Goal: Transaction & Acquisition: Purchase product/service

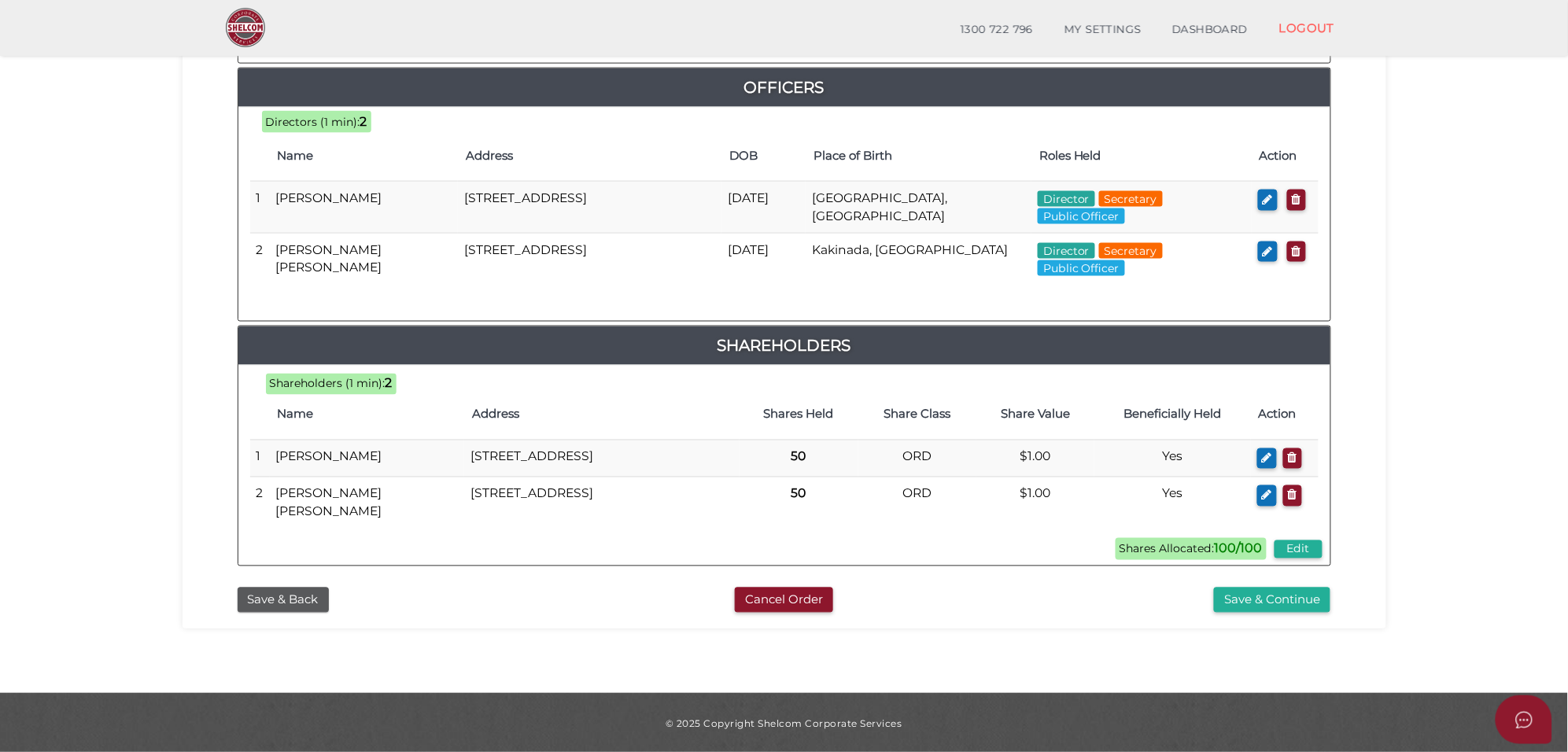
scroll to position [749, 0]
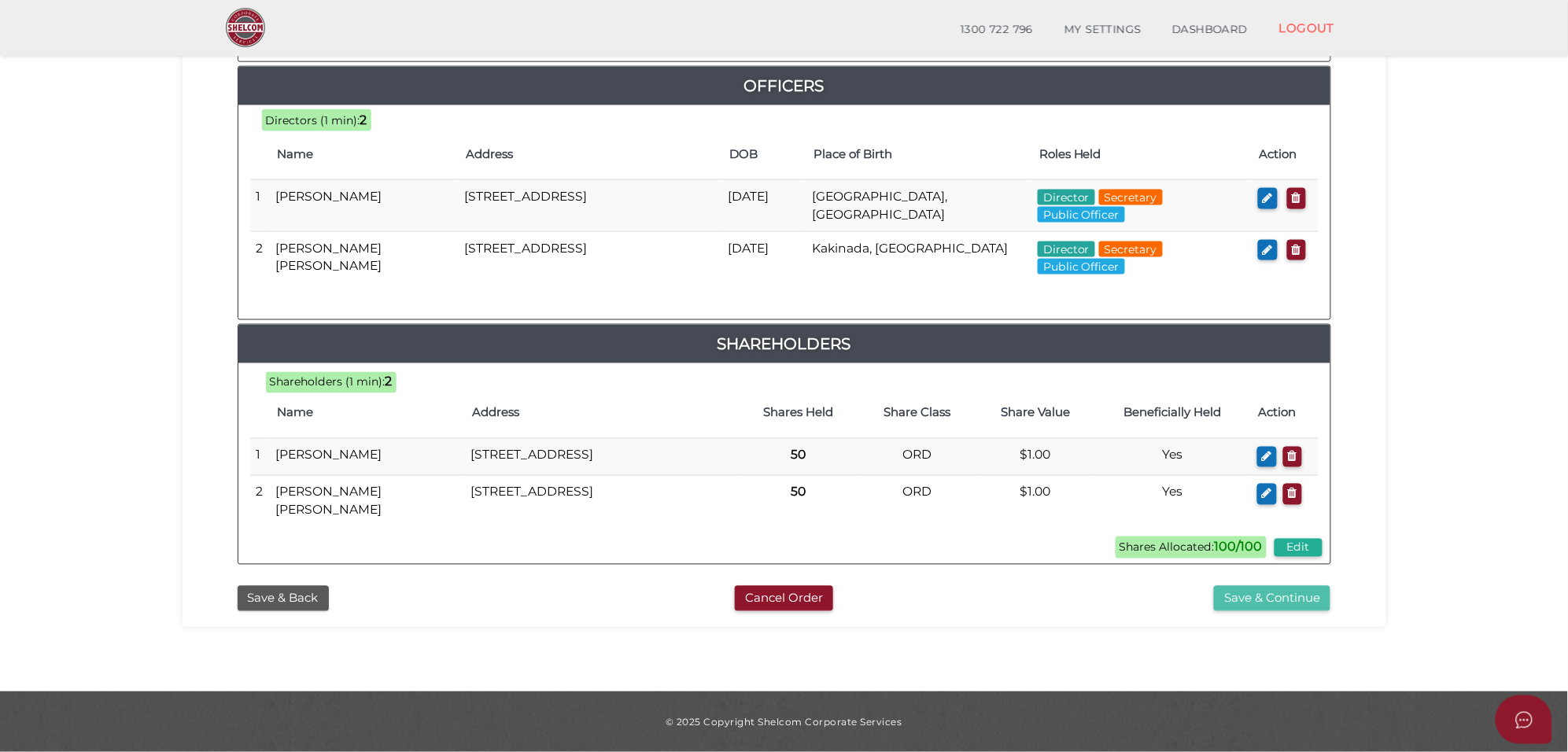
click at [1283, 598] on button "Save & Continue" at bounding box center [1272, 599] width 117 height 26
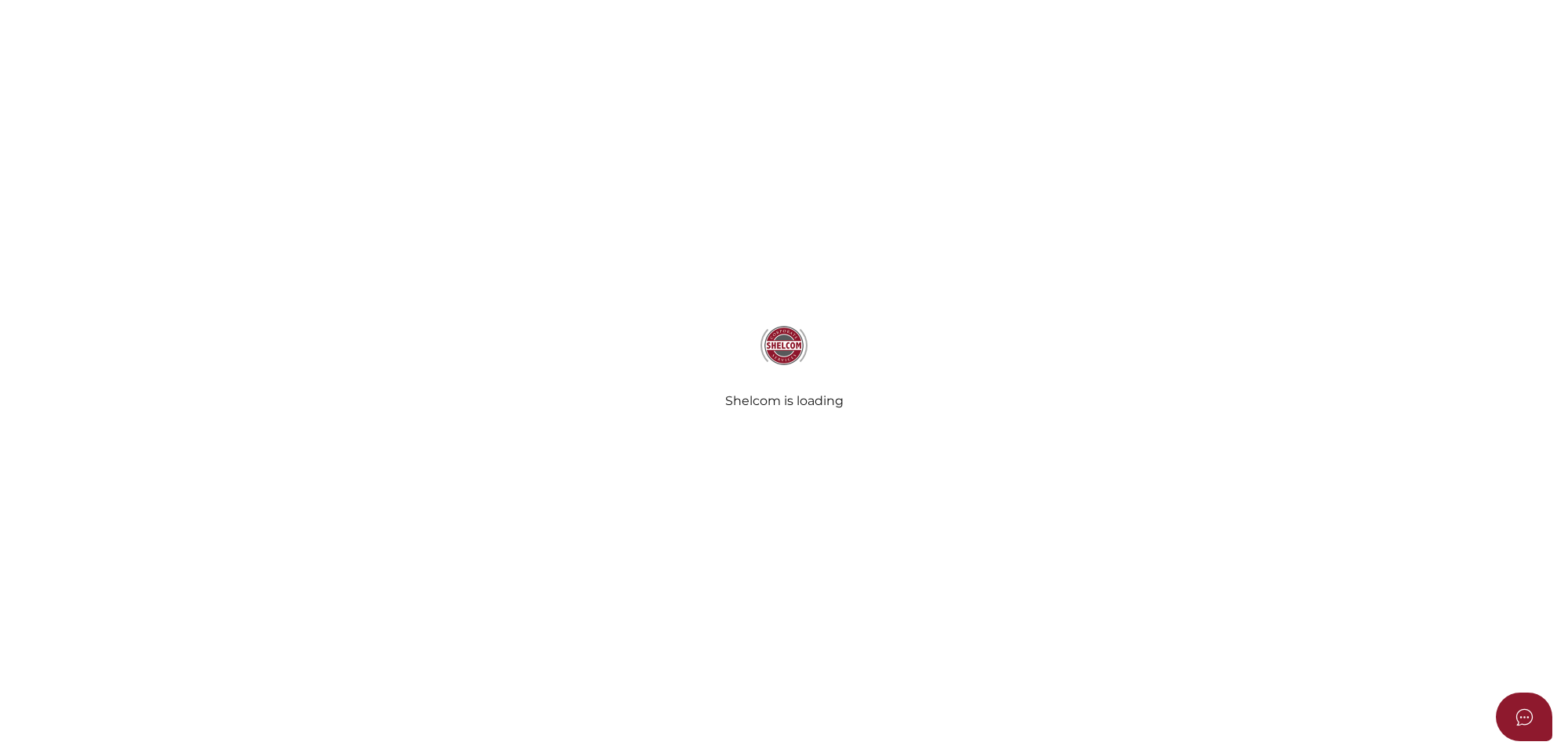
select select "Comb Binding"
select select "No"
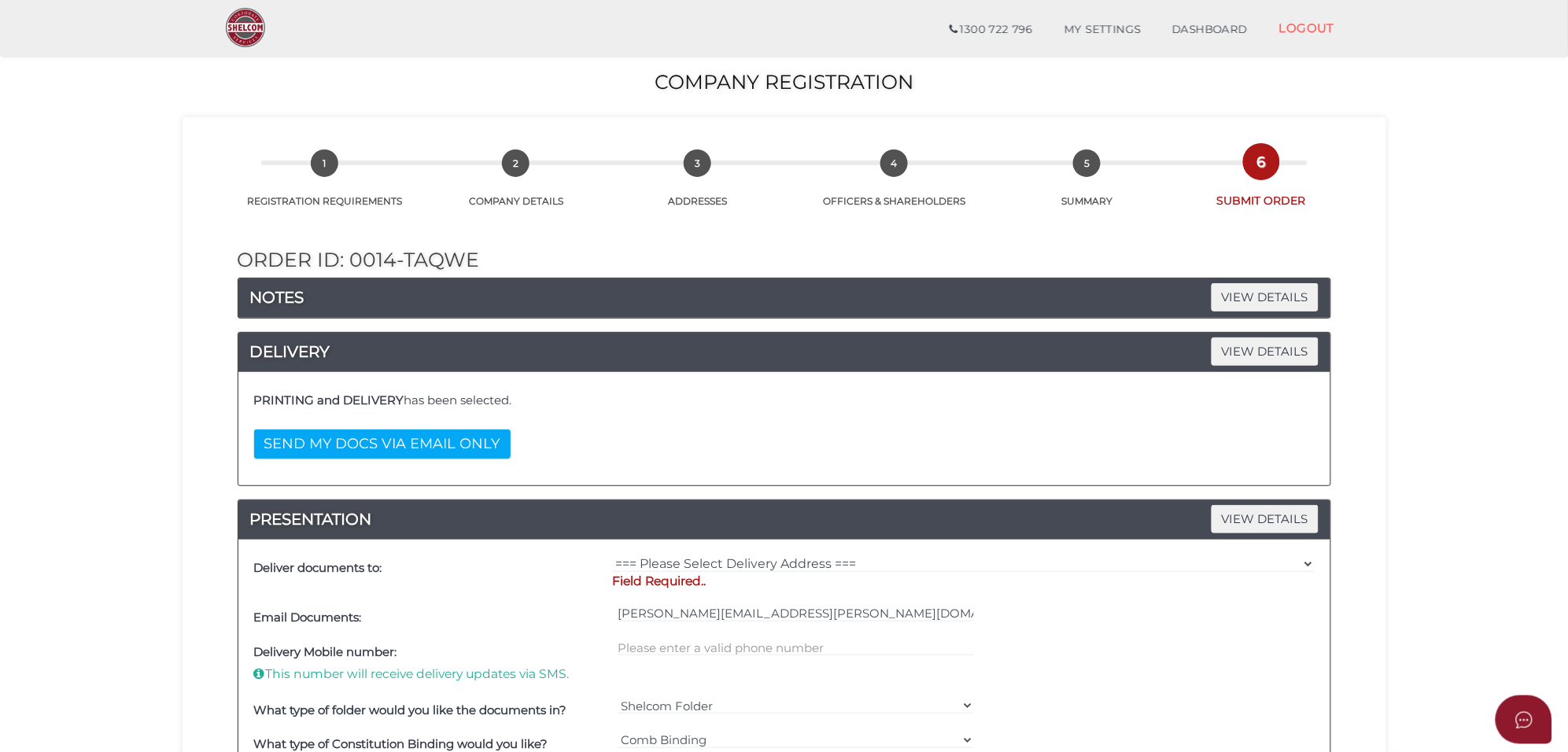
scroll to position [197, 0]
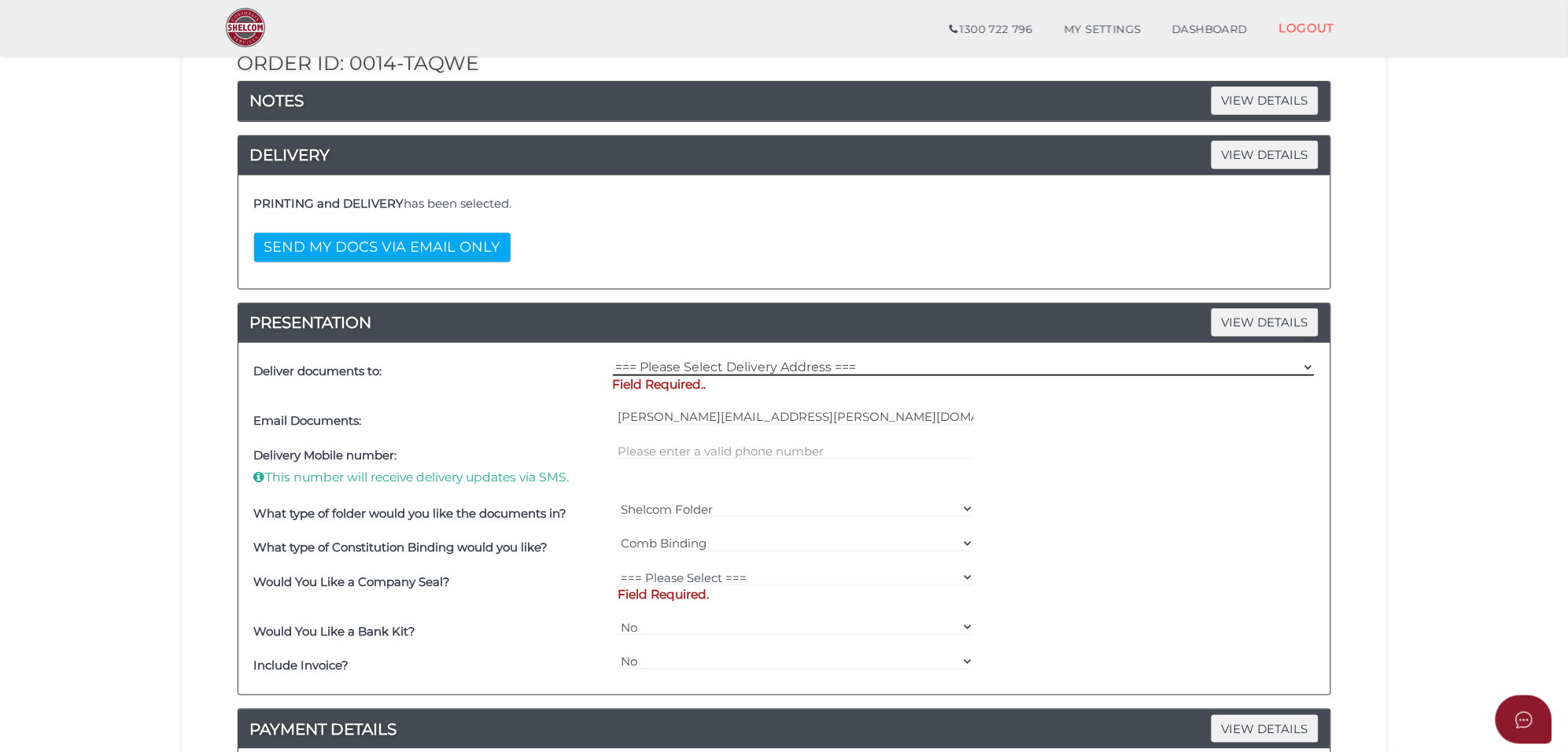
click at [764, 368] on select "=== Please Select Delivery Address === (User Address - Jessie Sidhu) Suite 1 61…" at bounding box center [964, 367] width 702 height 17
select select "Other"
click at [613, 360] on select "=== Please Select Delivery Address === (User Address - Jessie Sidhu) Suite 1 61…" at bounding box center [964, 367] width 702 height 17
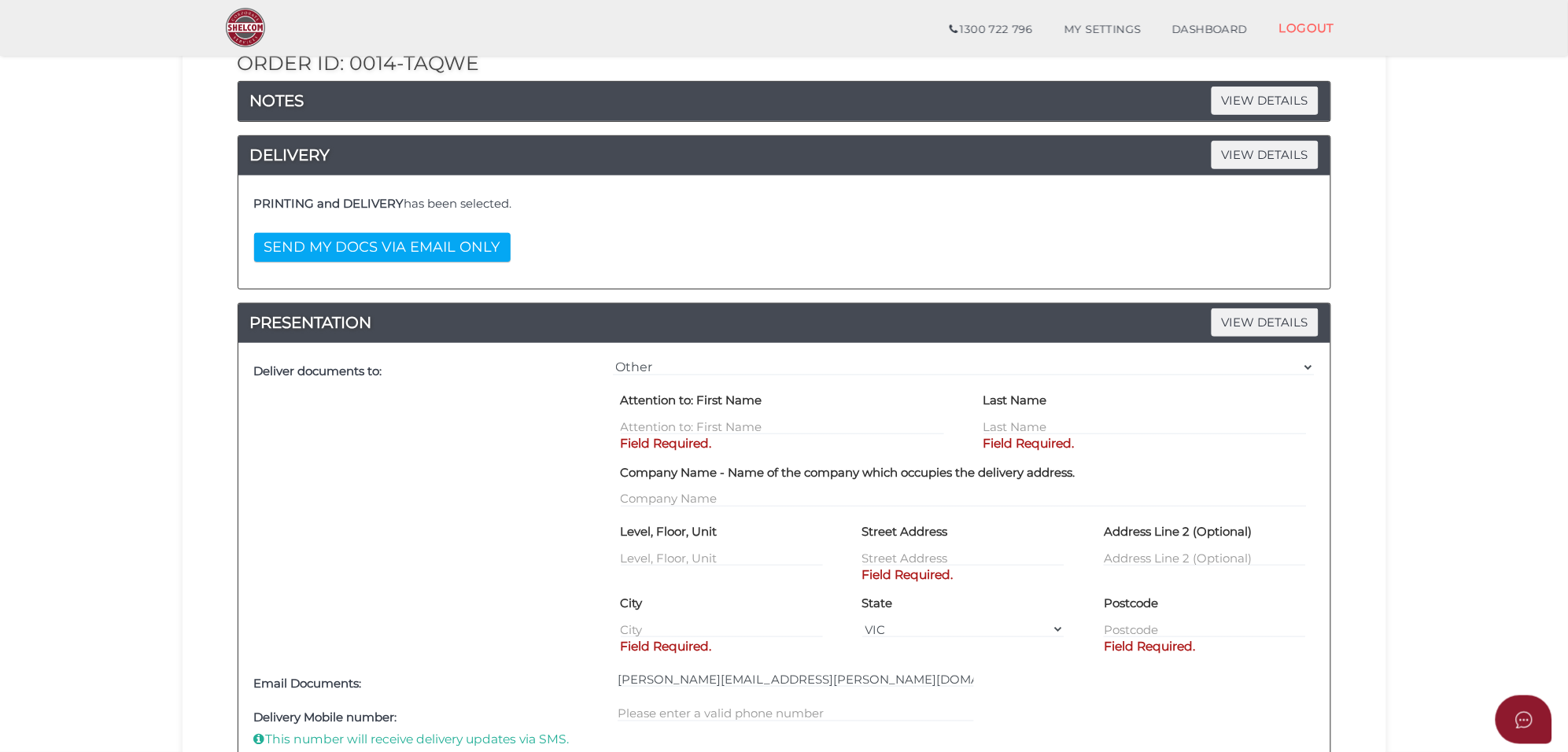
click at [901, 548] on div "Street Address Field Required." at bounding box center [963, 543] width 202 height 48
click at [905, 553] on input "text" at bounding box center [963, 557] width 202 height 17
paste input "40 Glenfern road"
type input "40 Glenfern road"
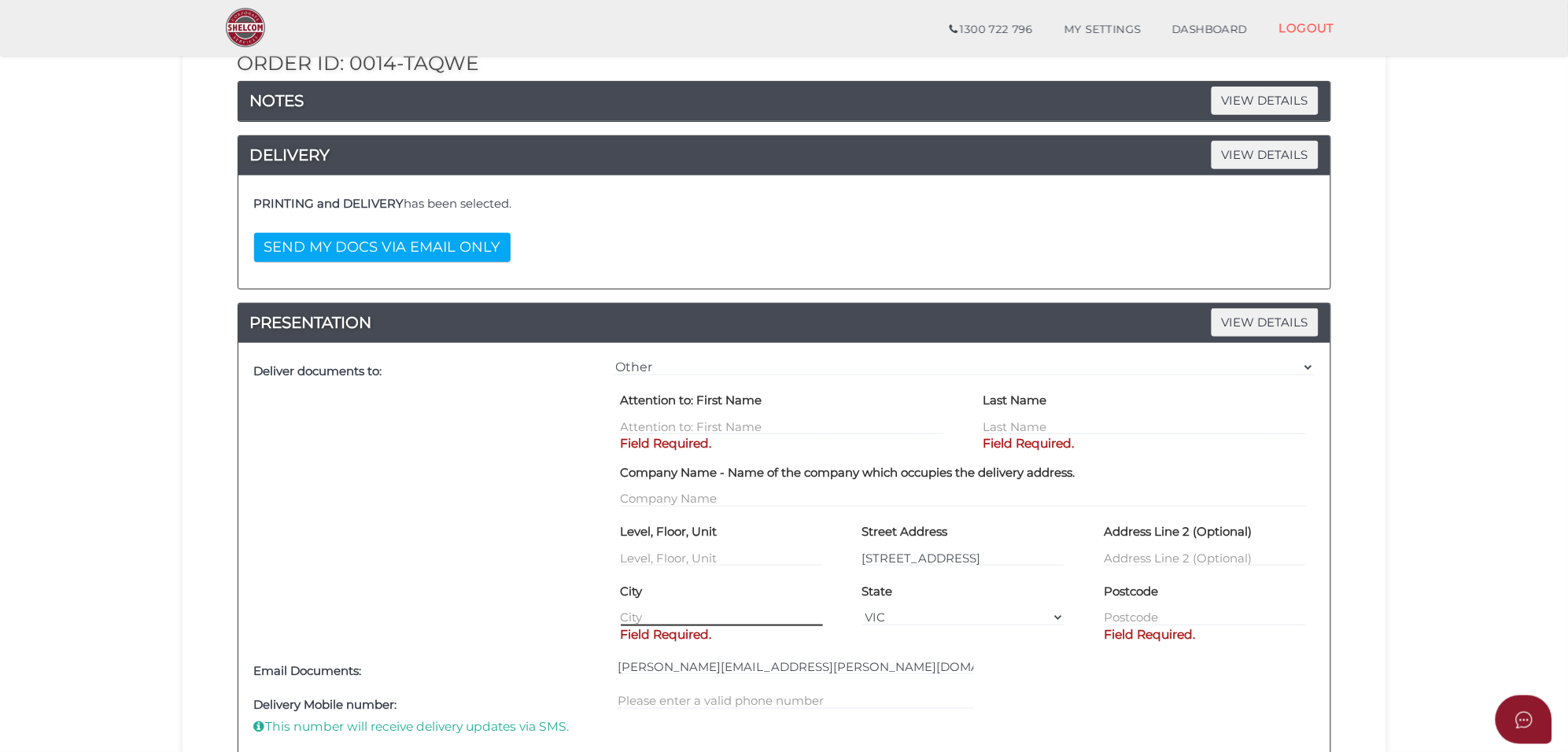
click at [658, 615] on input "text" at bounding box center [722, 617] width 202 height 17
paste input "Ferntree Gully"
type input "Ferntree Gully"
type input "3156"
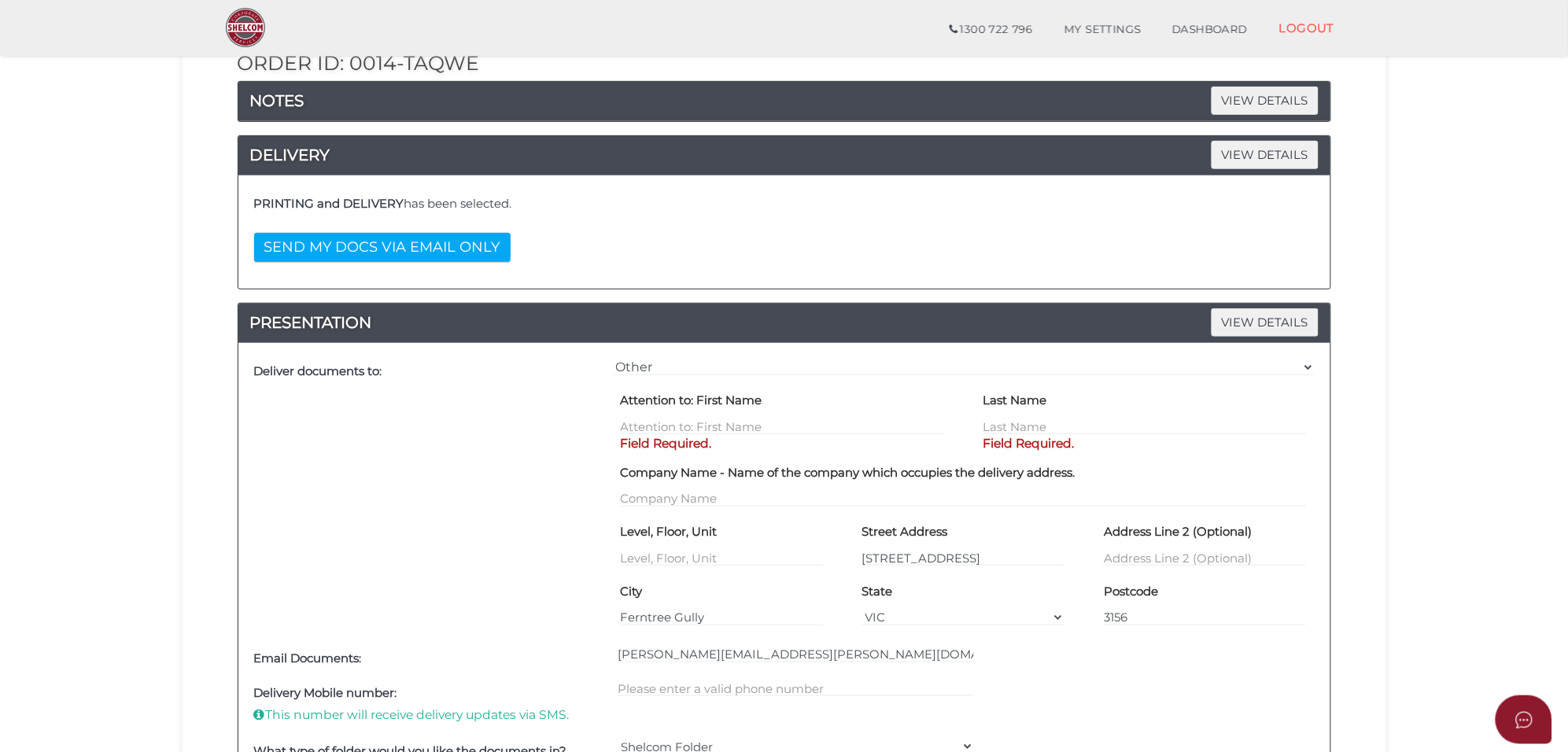
click at [655, 417] on div "Attention to: First Name Field Required." at bounding box center [782, 411] width 323 height 48
click at [655, 424] on input "text" at bounding box center [782, 426] width 323 height 17
click at [690, 435] on input "text" at bounding box center [782, 426] width 323 height 17
paste input "[DEMOGRAPHIC_DATA]"
type input "[DEMOGRAPHIC_DATA]"
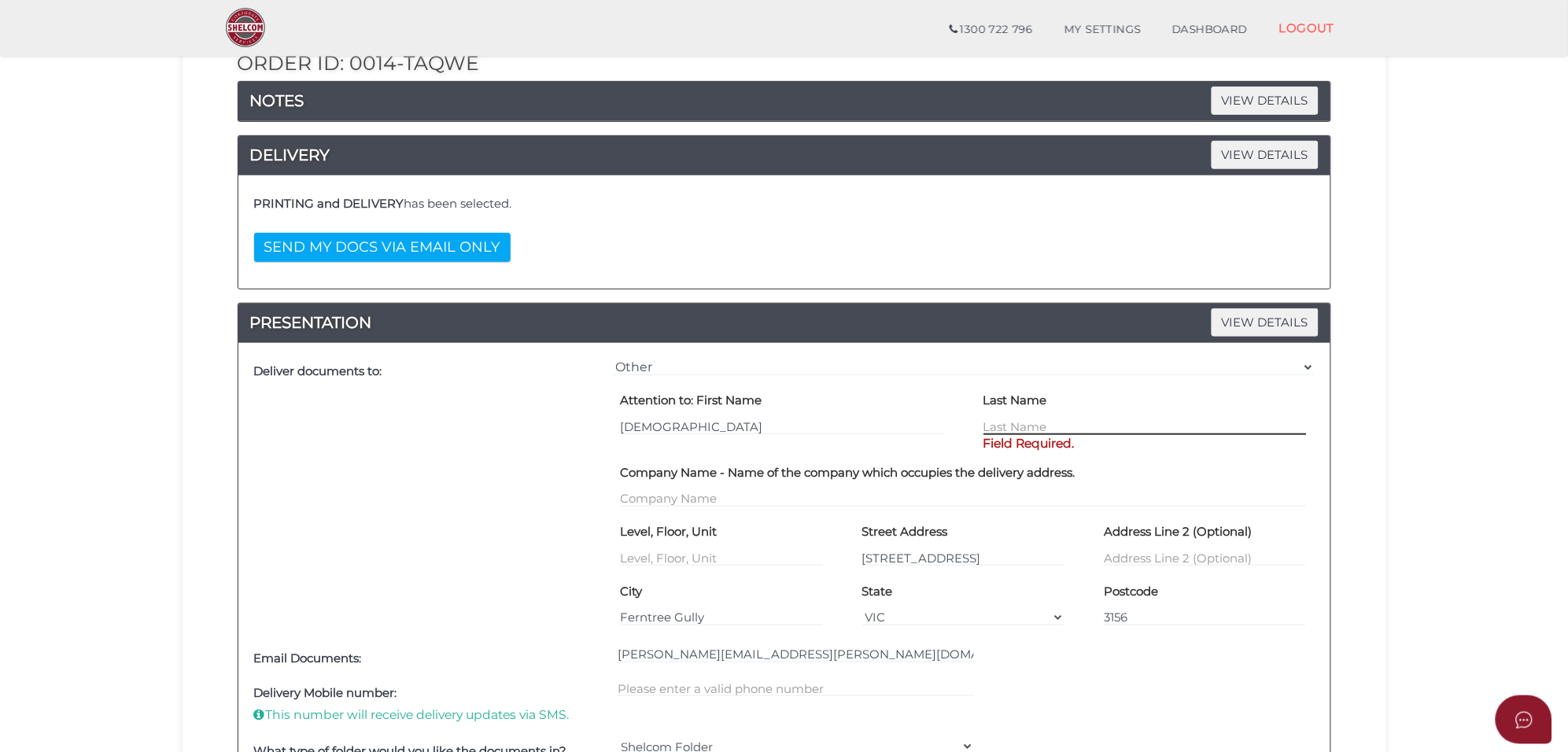
click at [1013, 420] on input "text" at bounding box center [1145, 426] width 323 height 17
paste input "Tondapu"
type input "Tondapu"
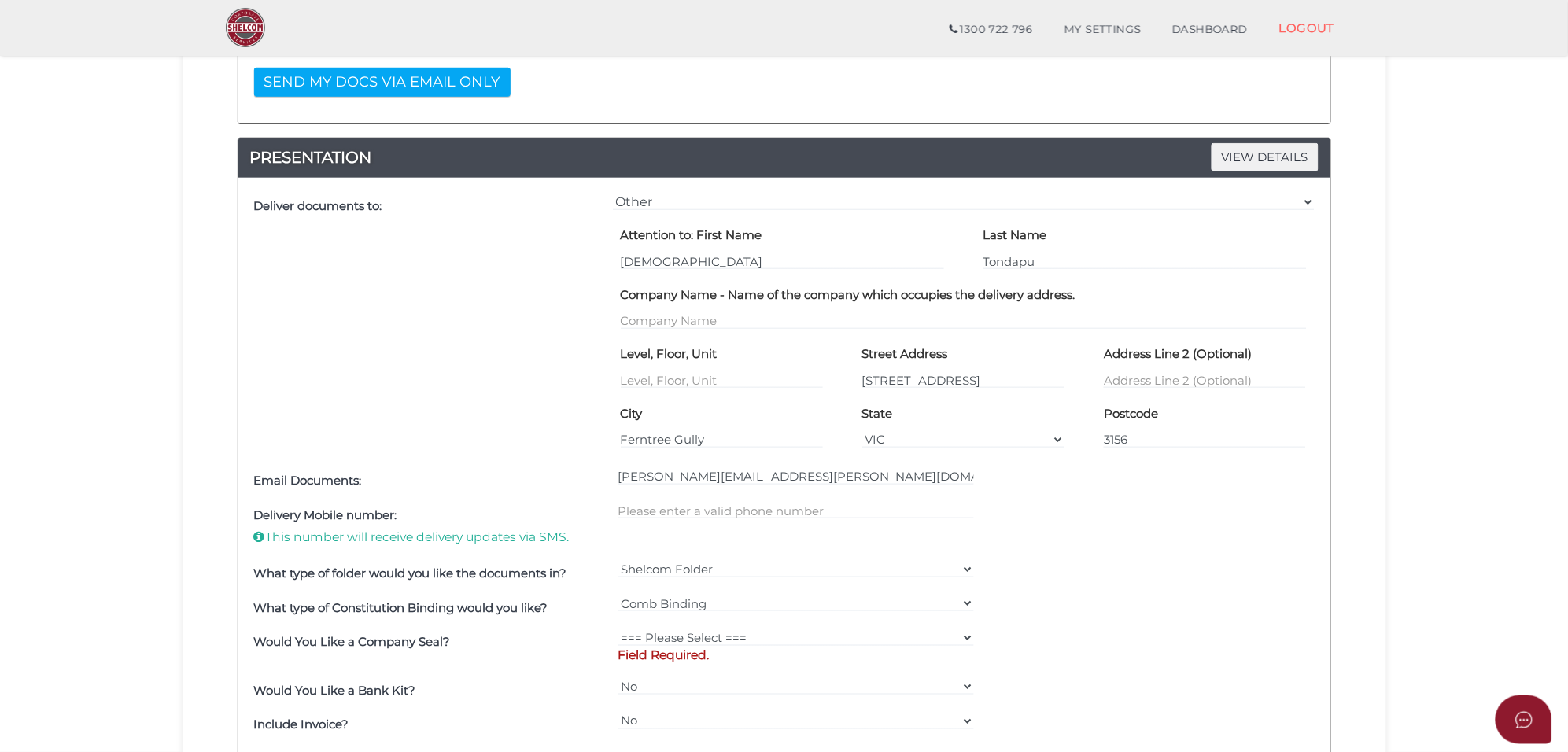
scroll to position [393, 0]
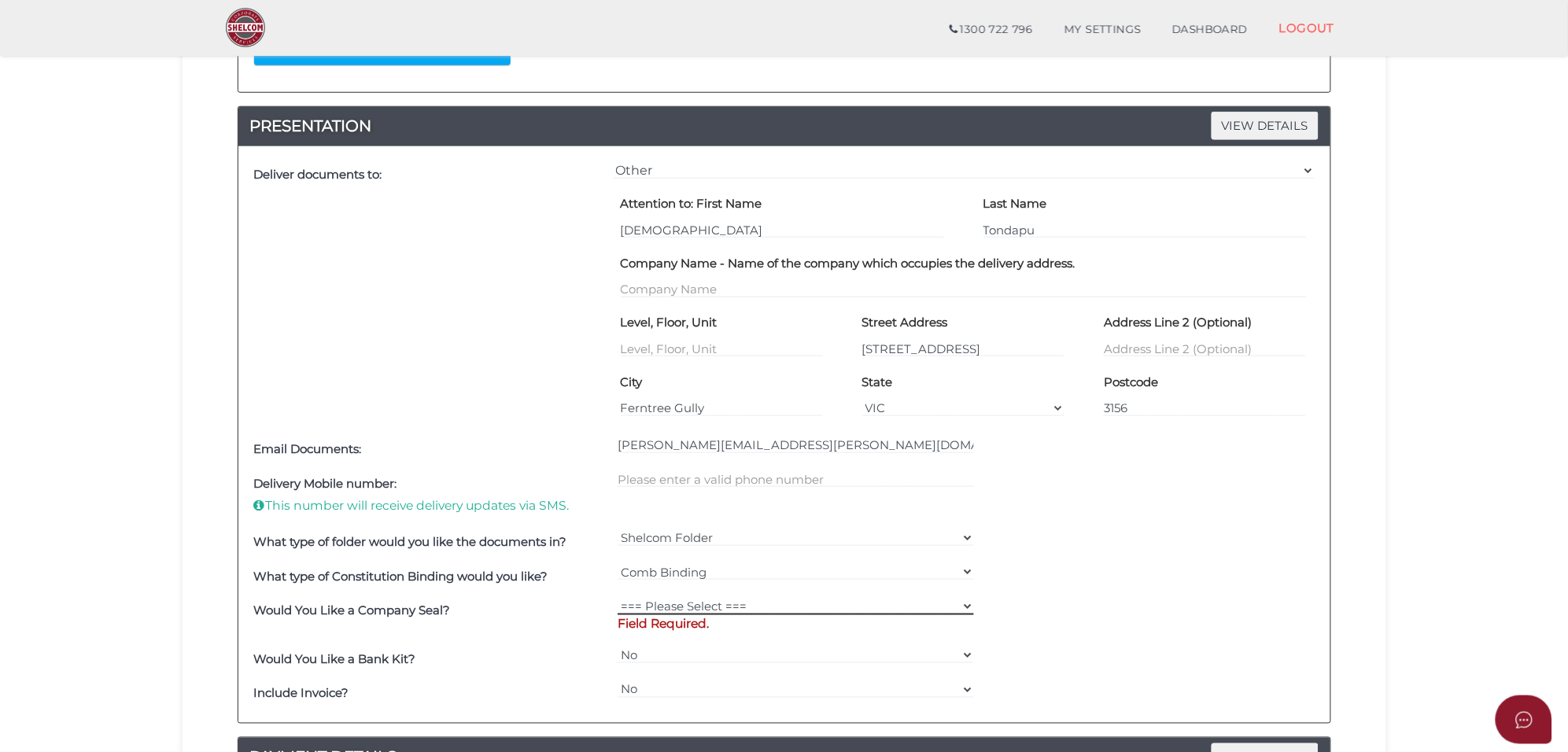
click at [731, 603] on select "=== Please Select === Fold Seal $50 No Seal" at bounding box center [795, 606] width 356 height 17
select select "0"
click at [617, 598] on select "=== Please Select === Fold Seal $50 No Seal" at bounding box center [795, 606] width 356 height 17
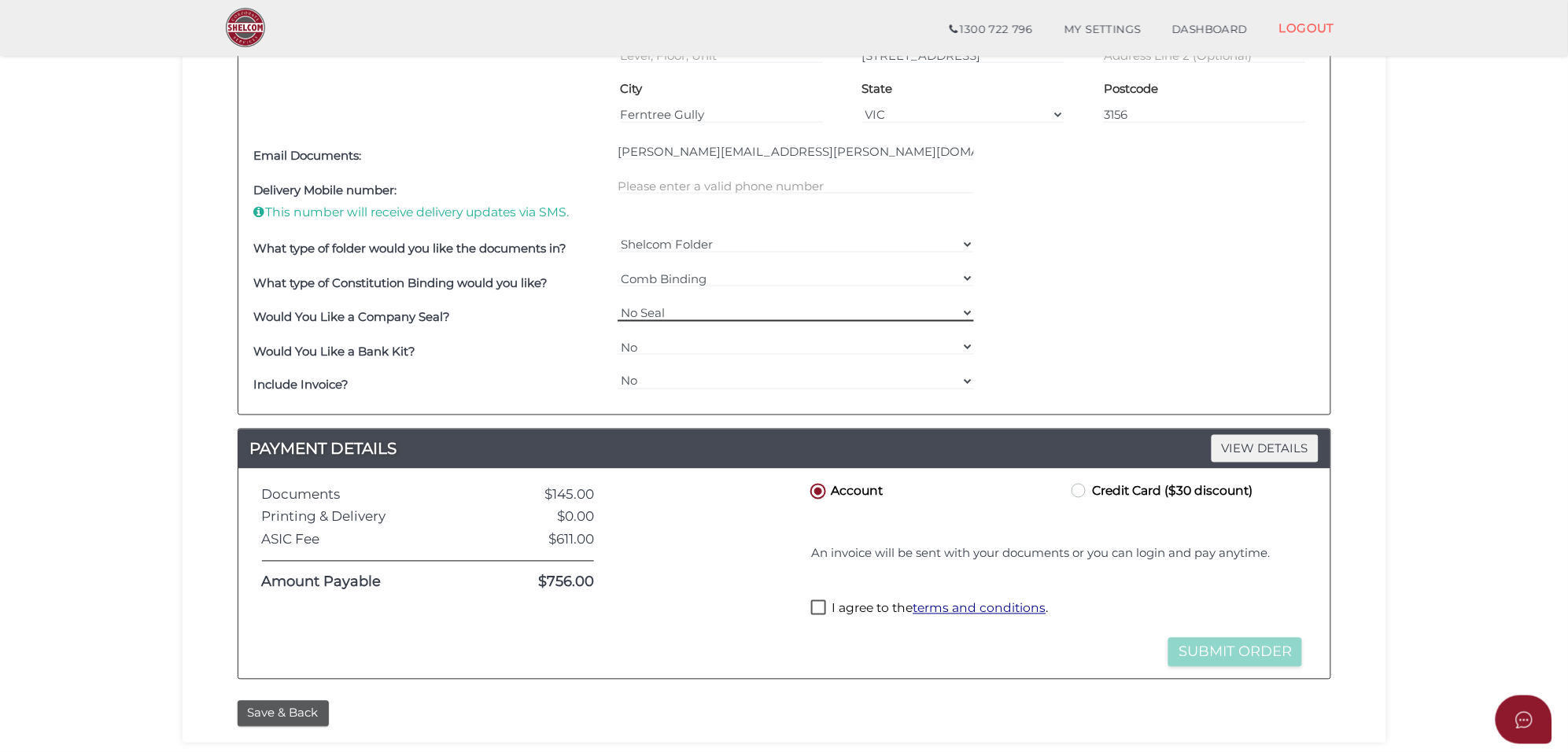
scroll to position [689, 0]
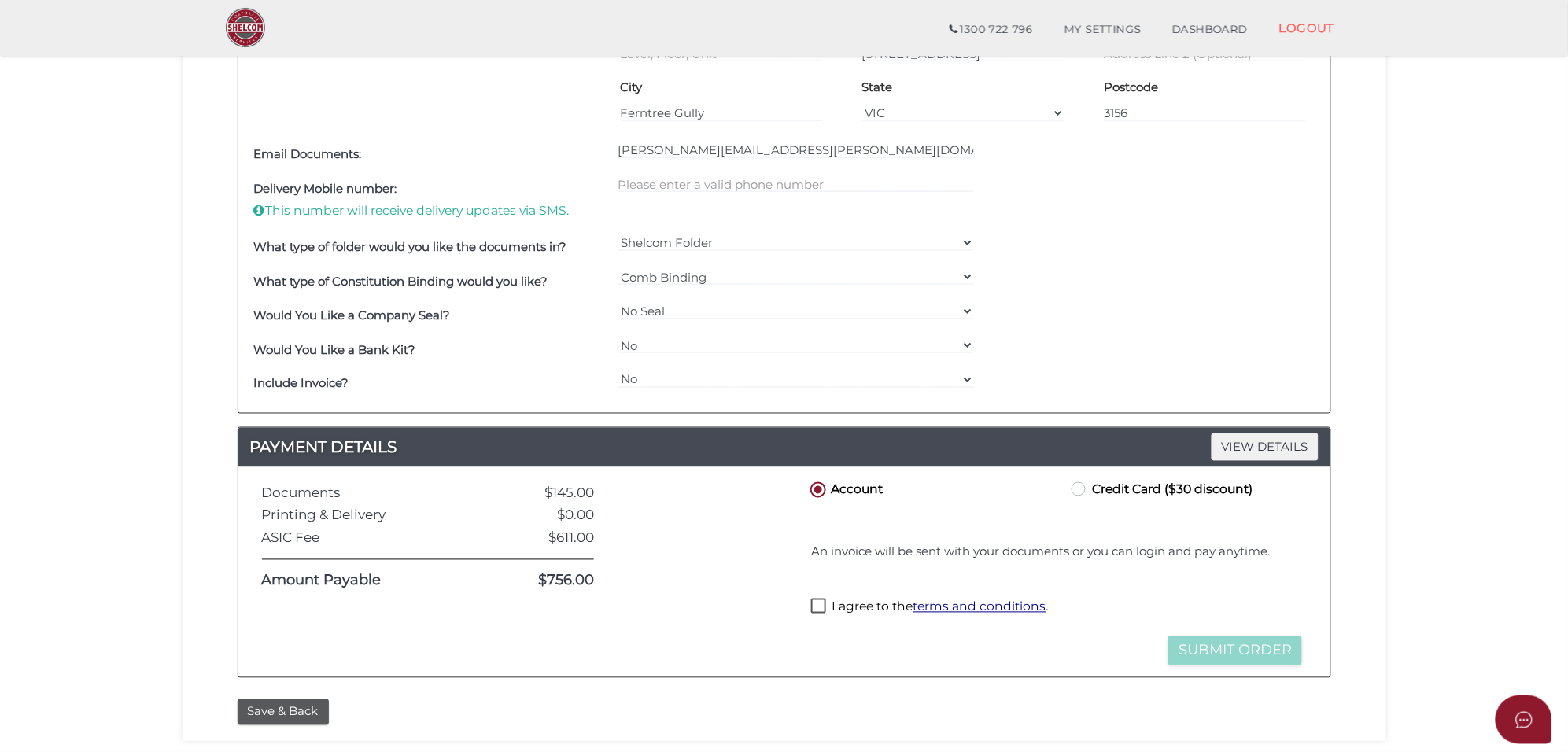
click at [1080, 493] on label "Credit Card ($30 discount)" at bounding box center [1160, 489] width 184 height 20
radio input "true"
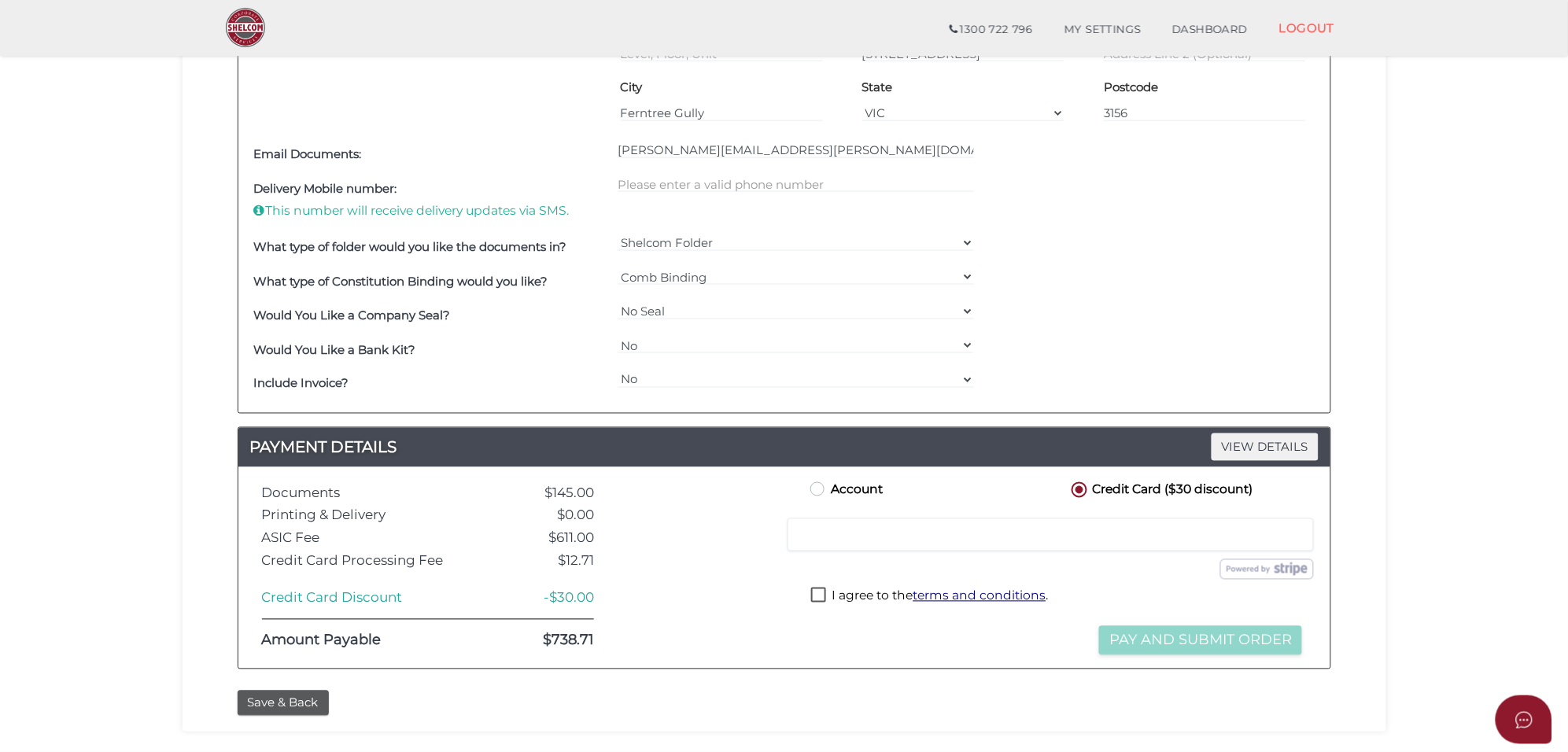
click at [819, 592] on label "I agree to the terms and conditions ." at bounding box center [929, 598] width 236 height 20
checkbox input "true"
click at [911, 693] on div "Save & Back" at bounding box center [784, 704] width 1117 height 26
click at [1217, 639] on button "Pay and Submit Order" at bounding box center [1200, 640] width 203 height 29
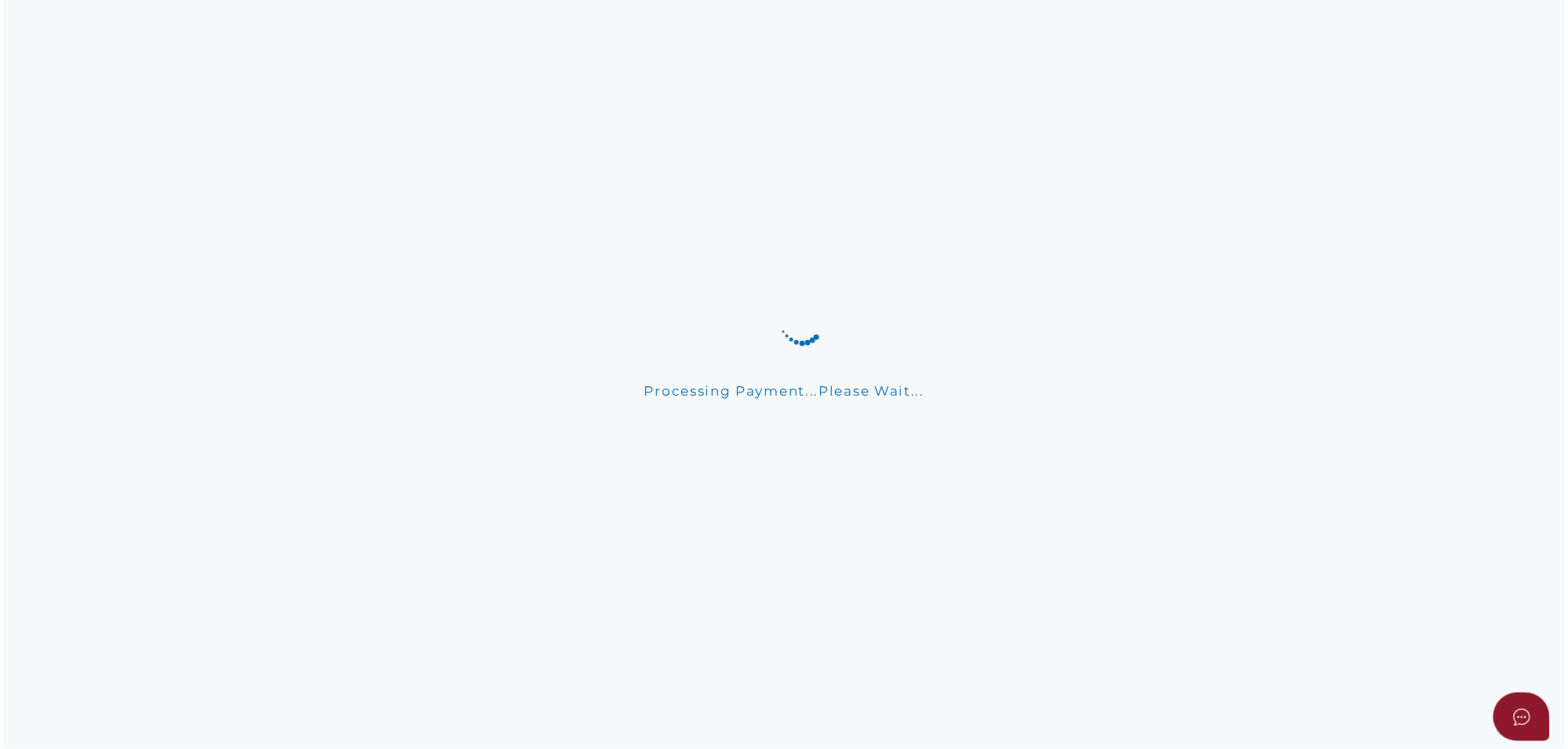
scroll to position [0, 0]
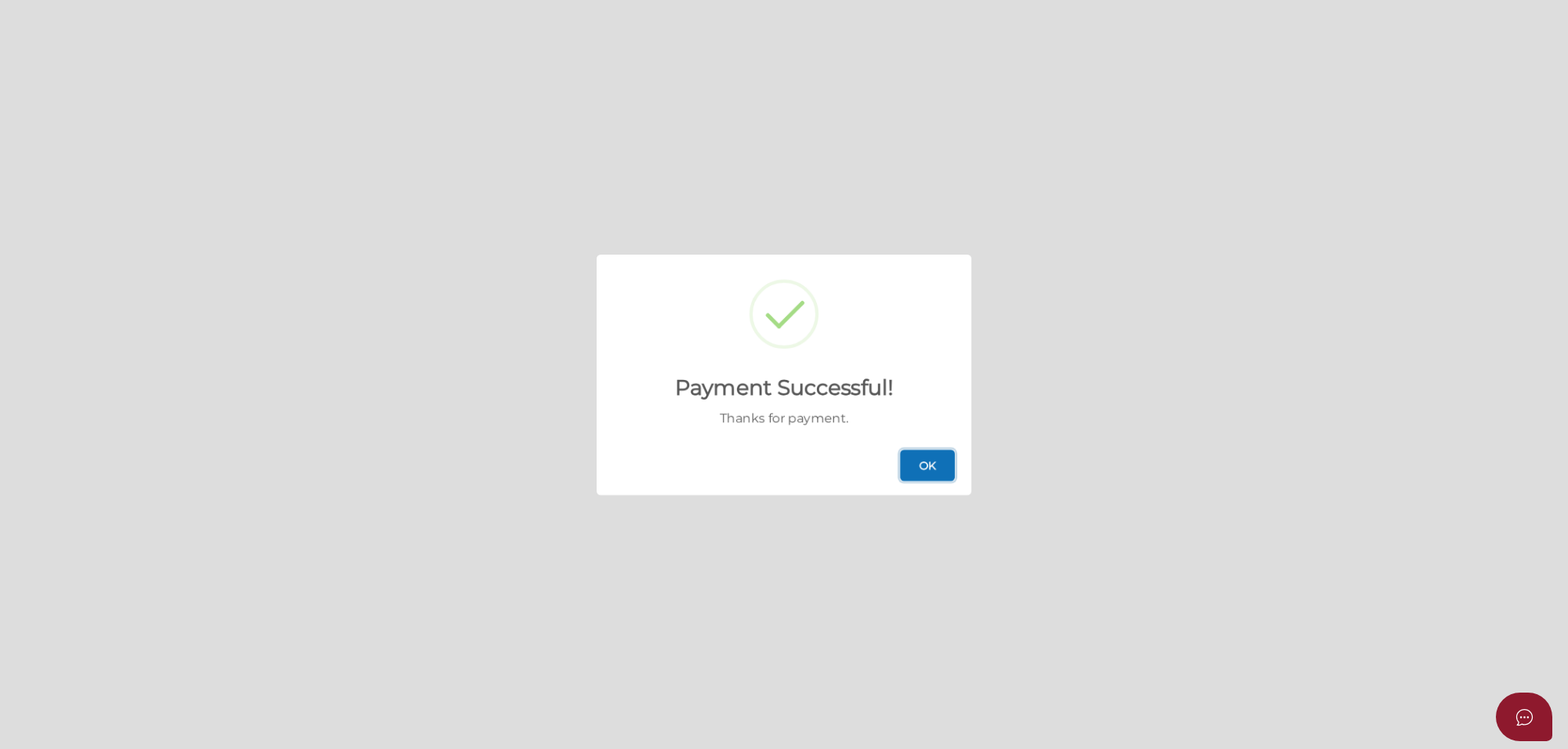
drag, startPoint x: 934, startPoint y: 462, endPoint x: 949, endPoint y: 483, distance: 25.8
click at [934, 462] on button "OK" at bounding box center [927, 465] width 55 height 31
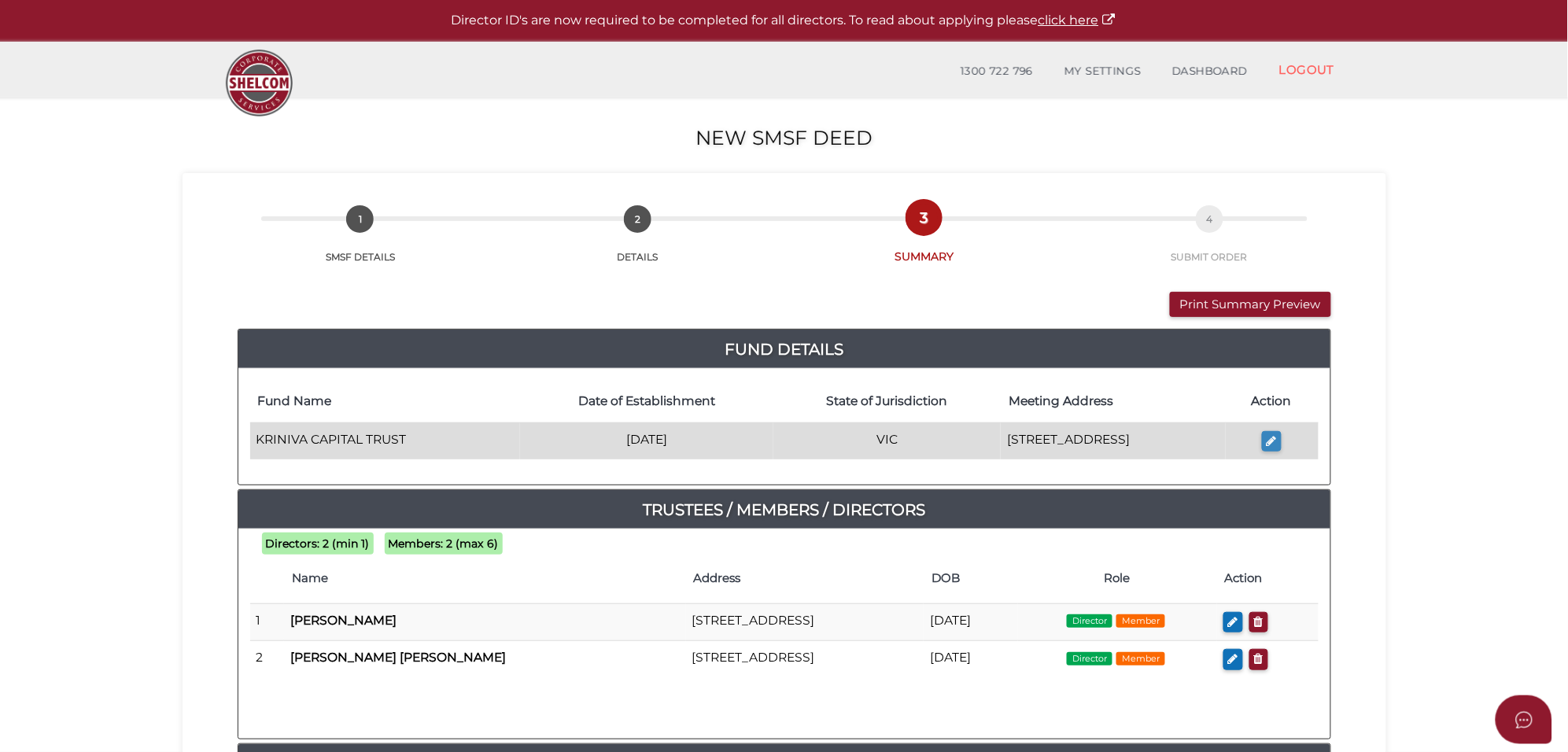
click at [1281, 433] on button "button" at bounding box center [1272, 442] width 20 height 21
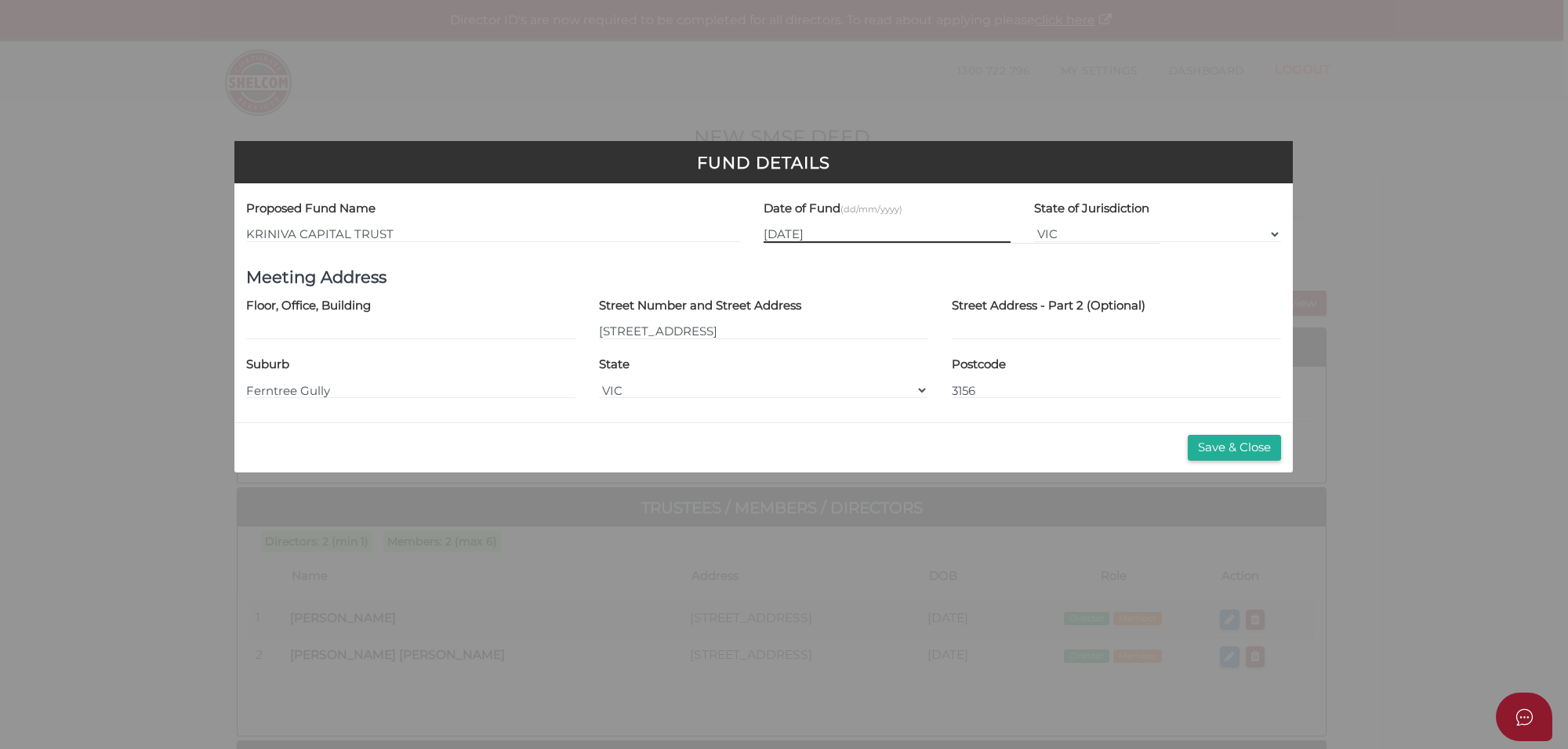
click at [813, 235] on input "01/09/2025" at bounding box center [887, 234] width 247 height 17
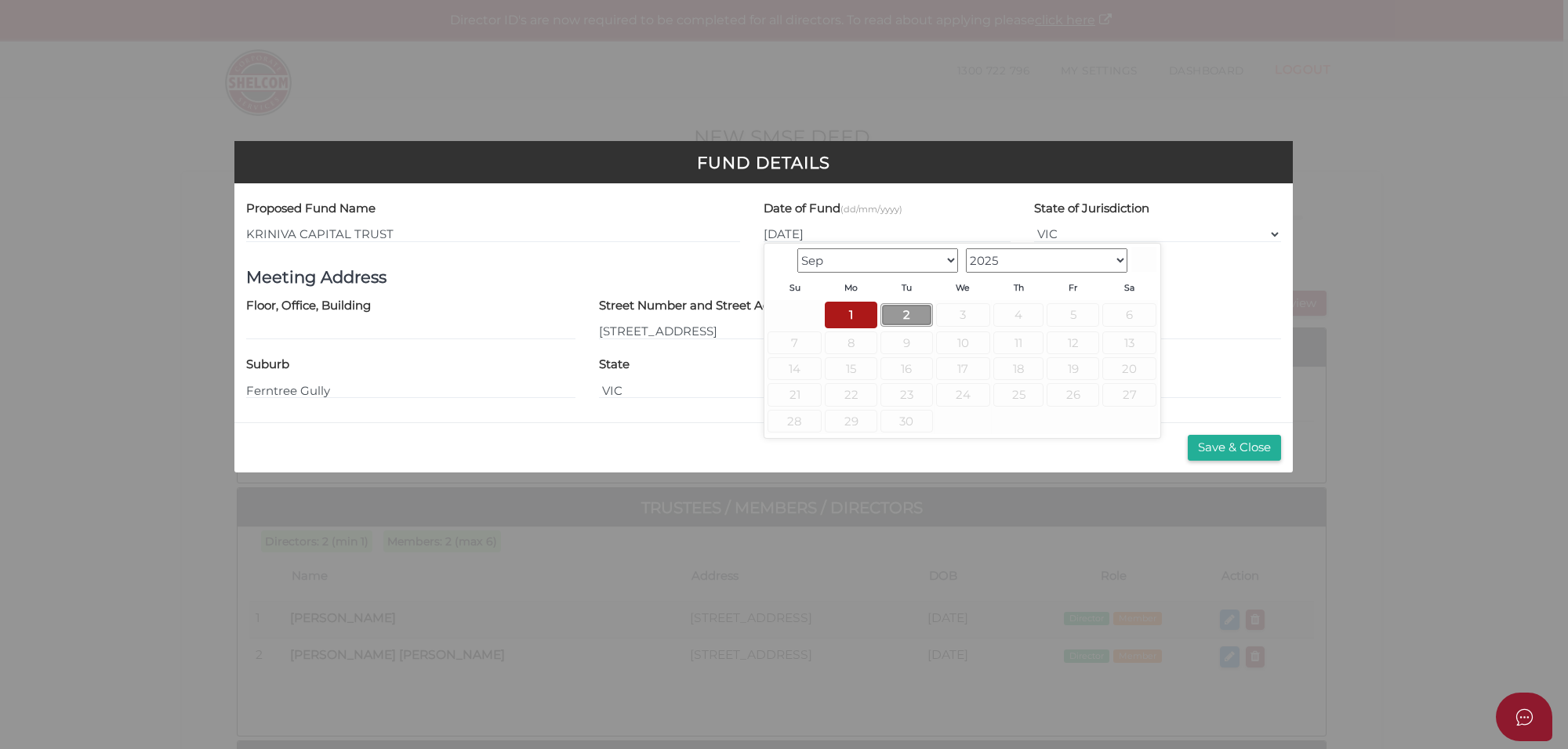
click at [908, 318] on link "2" at bounding box center [906, 315] width 52 height 23
type input "02/09/2025"
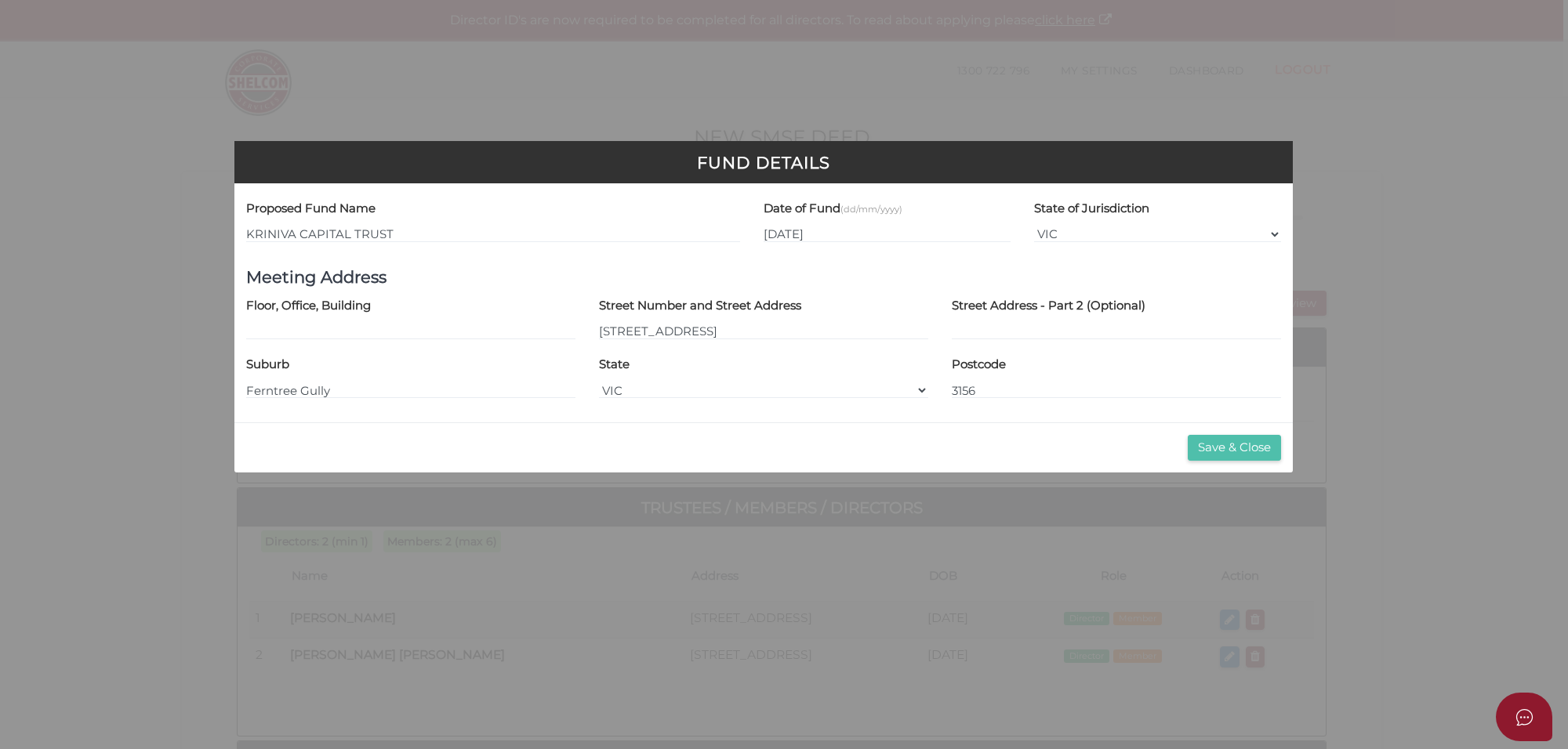
click at [1224, 441] on button "Save & Close" at bounding box center [1234, 448] width 93 height 26
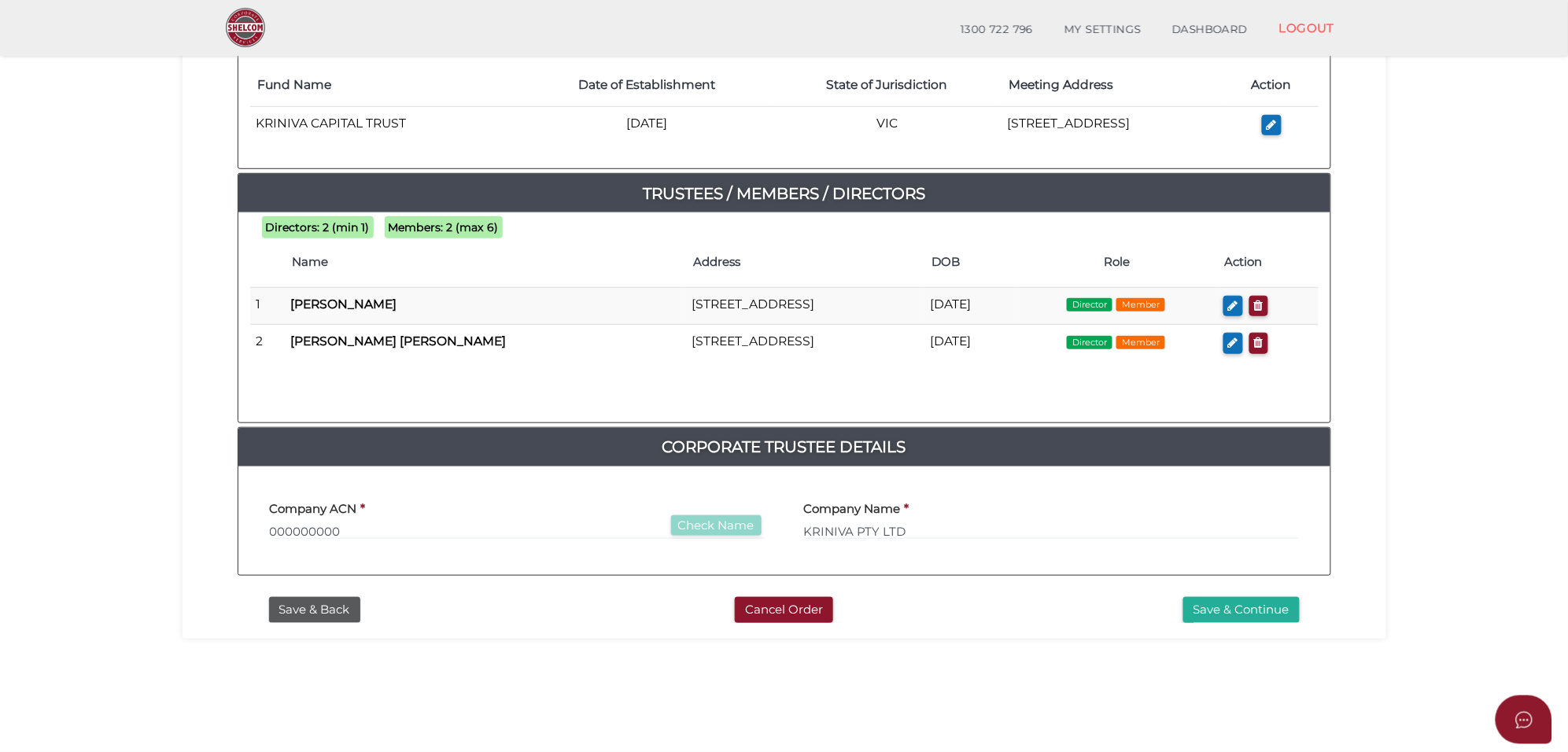
scroll to position [295, 0]
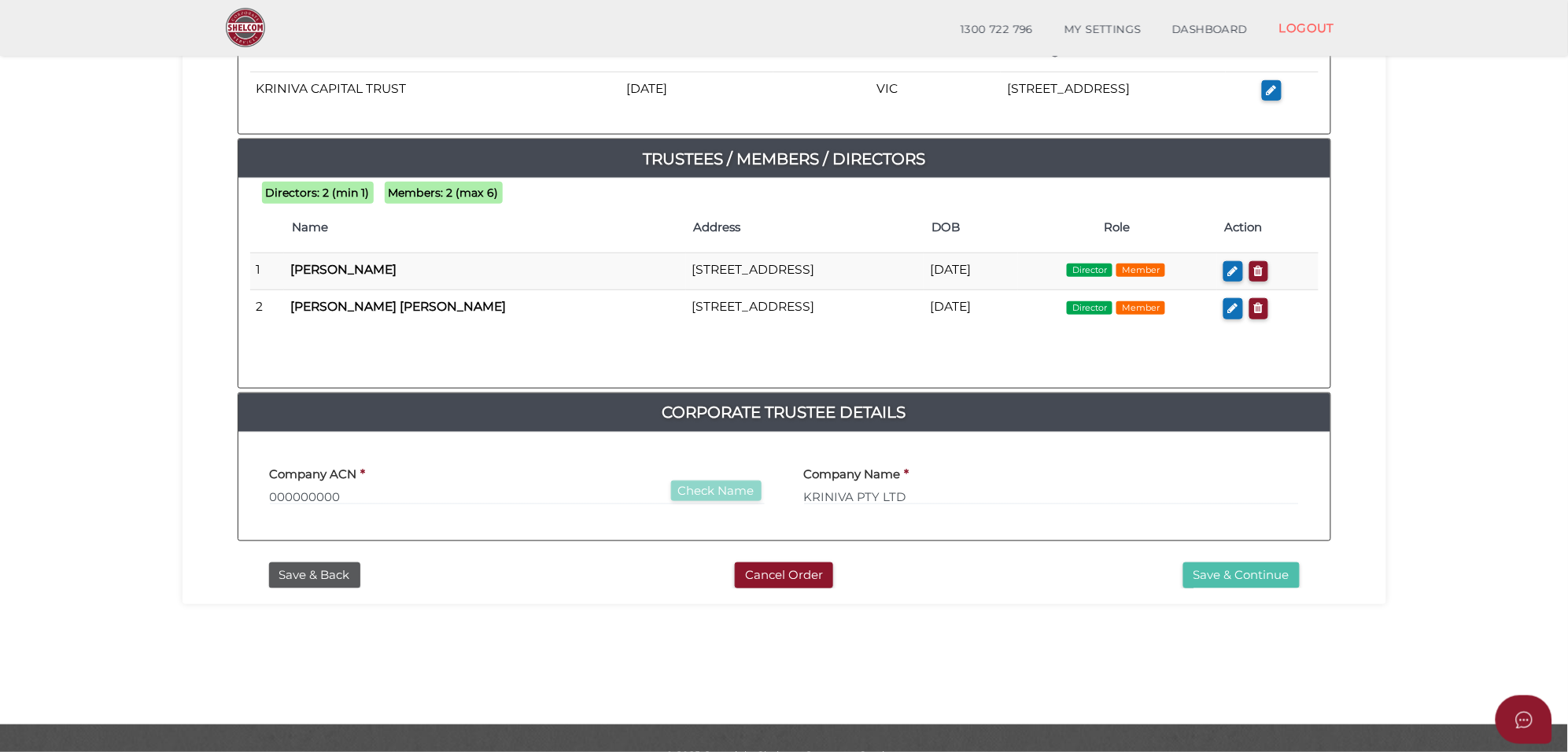
click at [1257, 576] on button "Save & Continue" at bounding box center [1241, 575] width 117 height 26
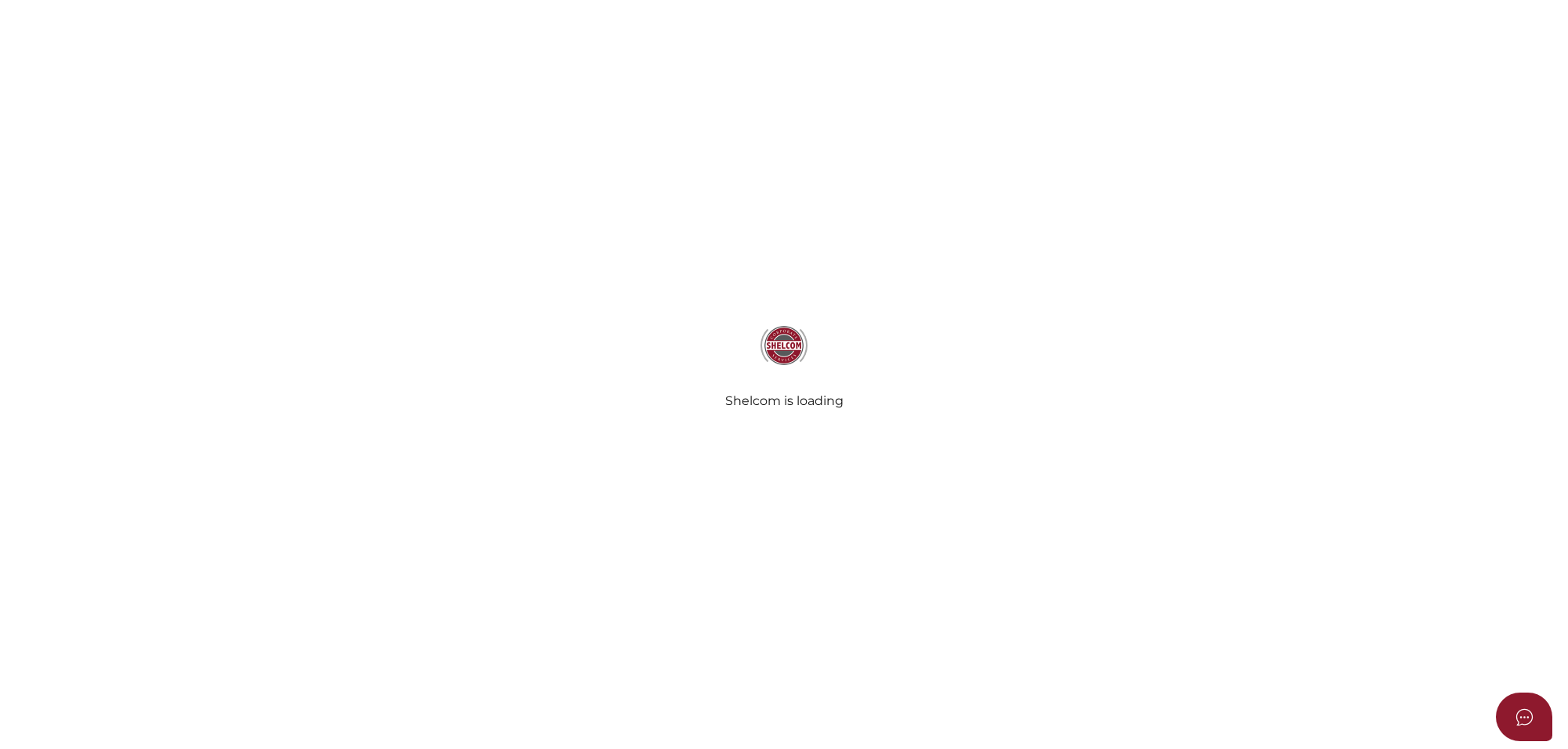
select select "Comb Binding"
select select "No"
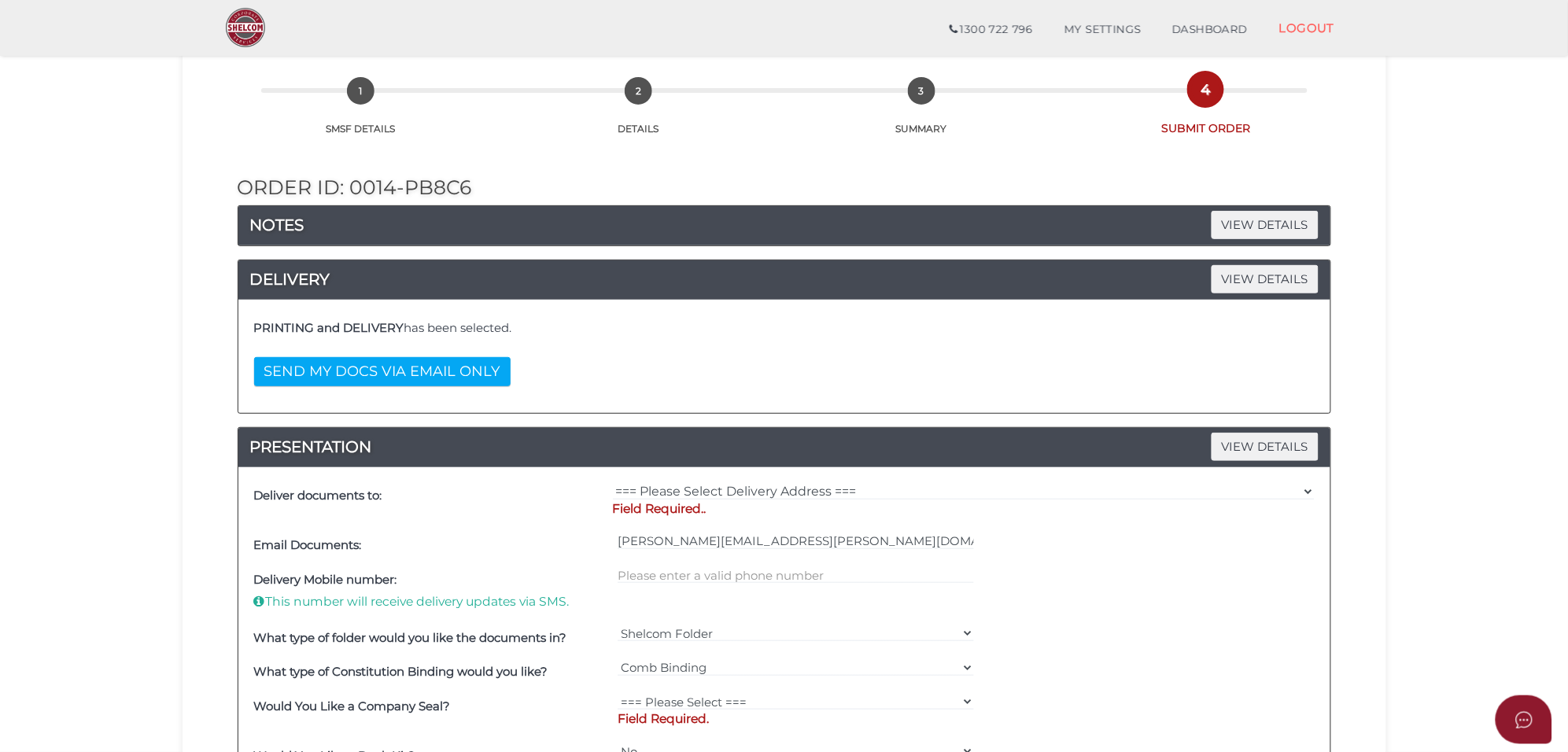
scroll to position [197, 0]
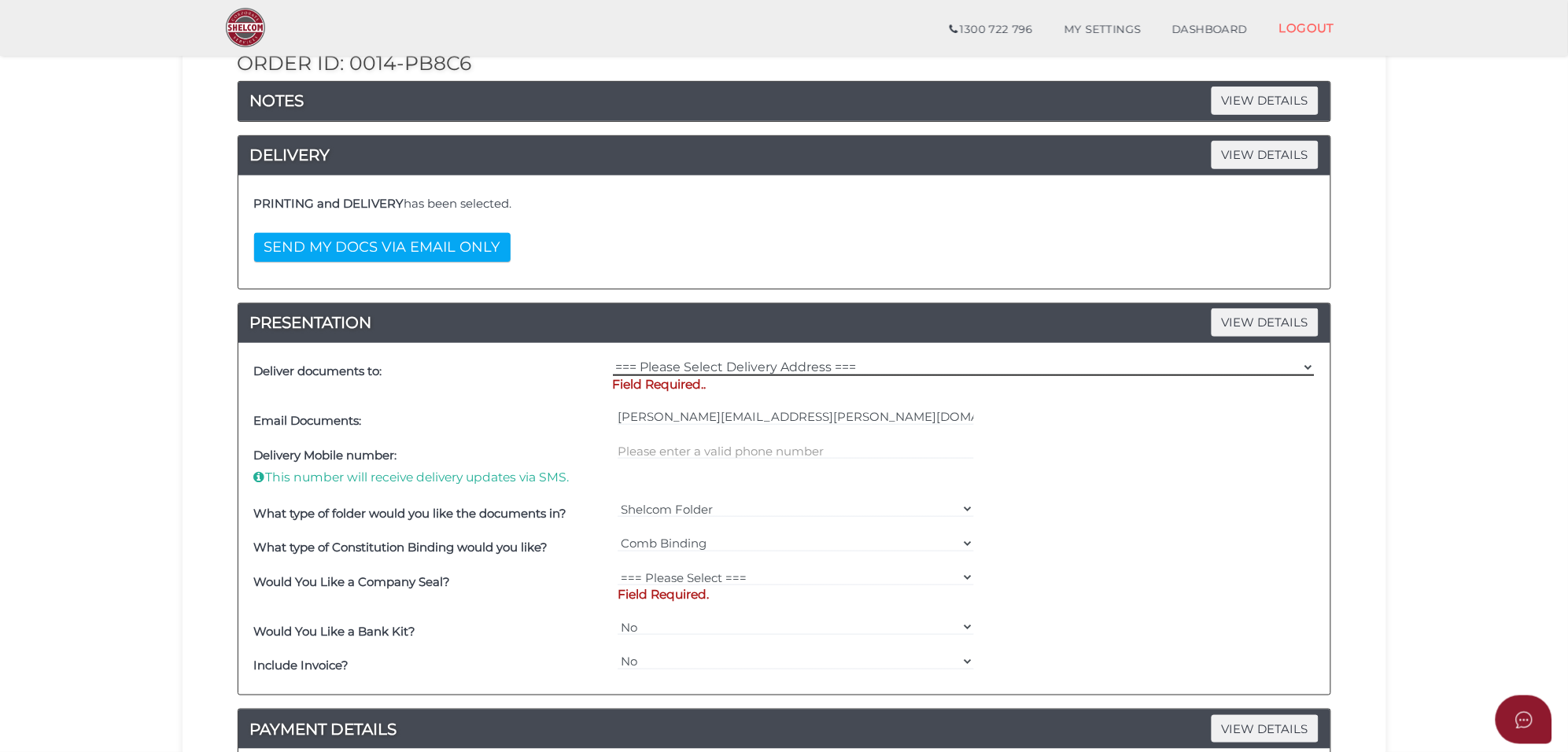
click at [685, 371] on select "=== Please Select Delivery Address === (User Address - [PERSON_NAME][GEOGRAPHIC…" at bounding box center [964, 367] width 702 height 17
select select "Other"
click at [613, 360] on select "=== Please Select Delivery Address === (User Address - [PERSON_NAME][GEOGRAPHIC…" at bounding box center [964, 367] width 702 height 17
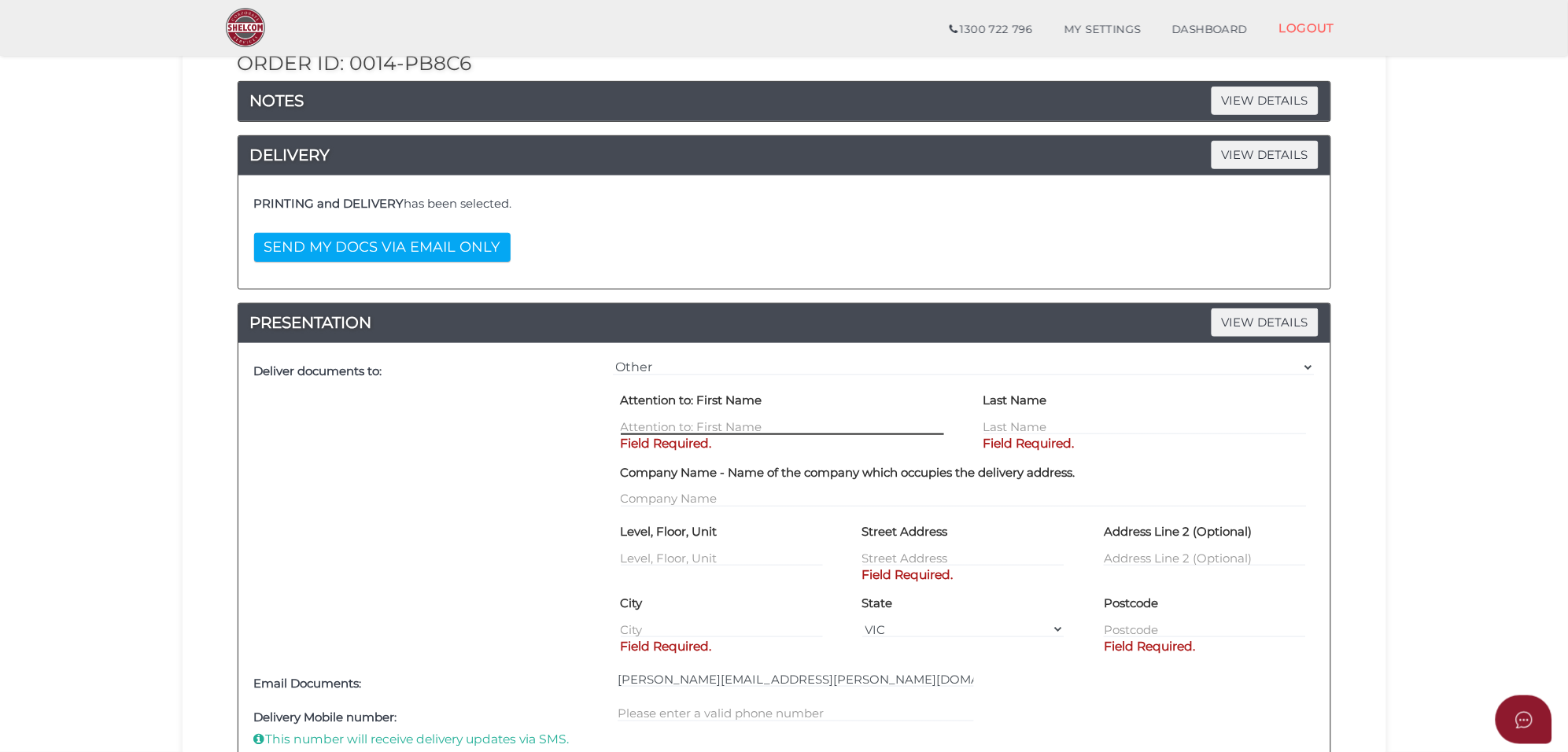
click at [645, 429] on input "text" at bounding box center [782, 426] width 323 height 17
click at [683, 429] on input "Kr" at bounding box center [782, 426] width 323 height 17
type input "[DEMOGRAPHIC_DATA]"
type input "t"
type input "Tondapu"
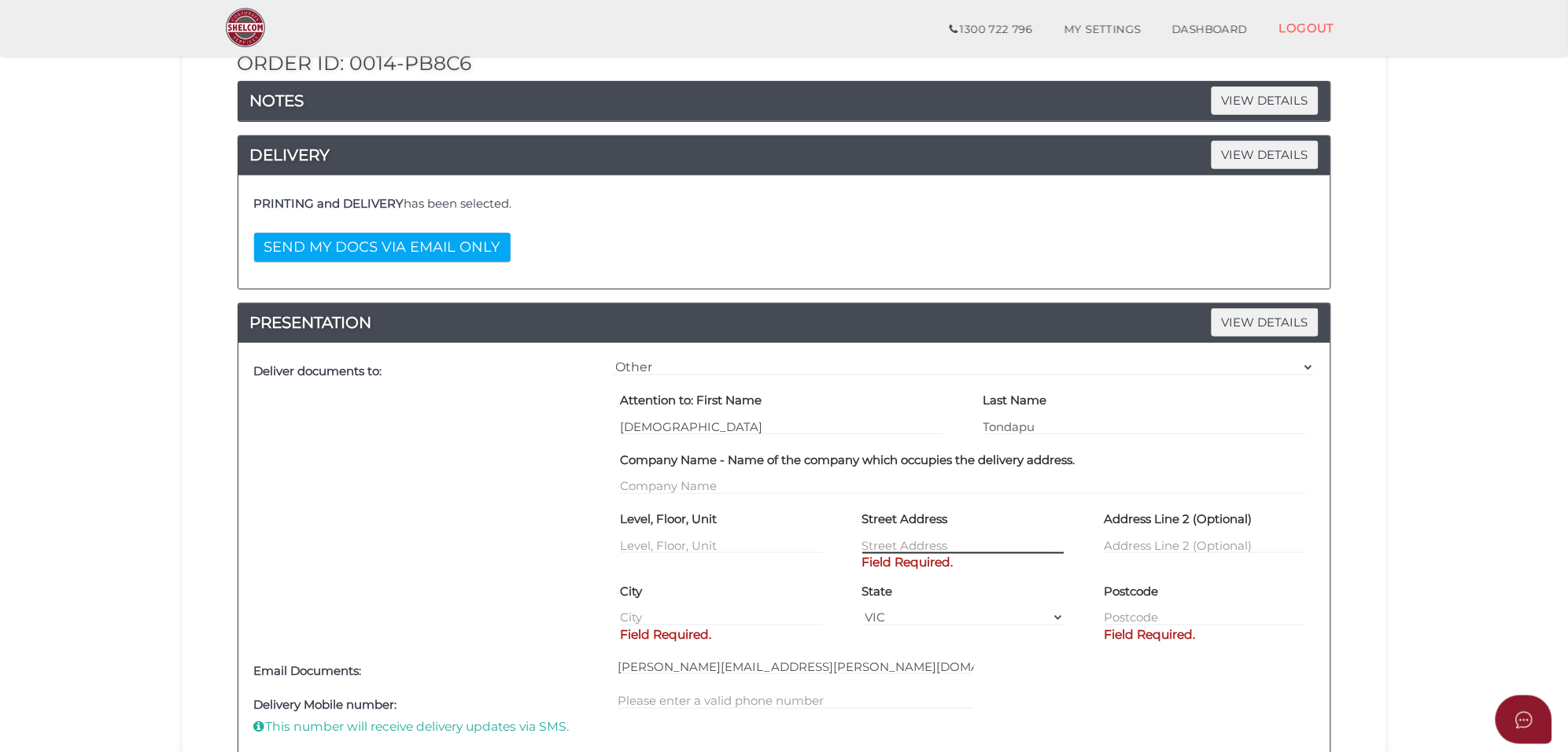
click at [910, 545] on input "text" at bounding box center [963, 545] width 202 height 17
type input "[STREET_ADDRESS]"
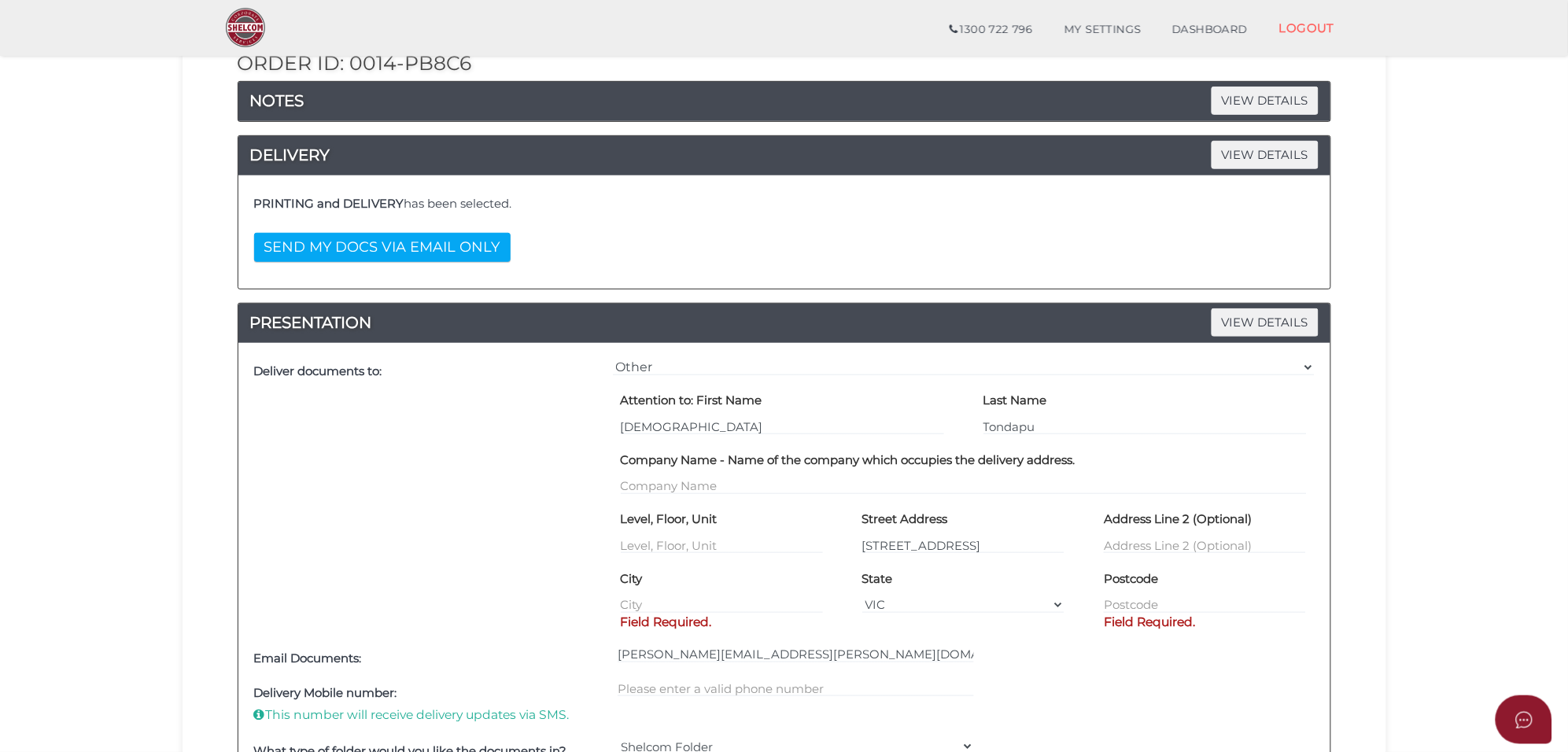
click at [683, 591] on div "City Field Required." at bounding box center [722, 589] width 202 height 48
click at [682, 599] on input "text" at bounding box center [722, 604] width 202 height 17
type input "Ferntree Gully"
click at [1130, 606] on input "text" at bounding box center [1205, 604] width 202 height 17
type input "3156"
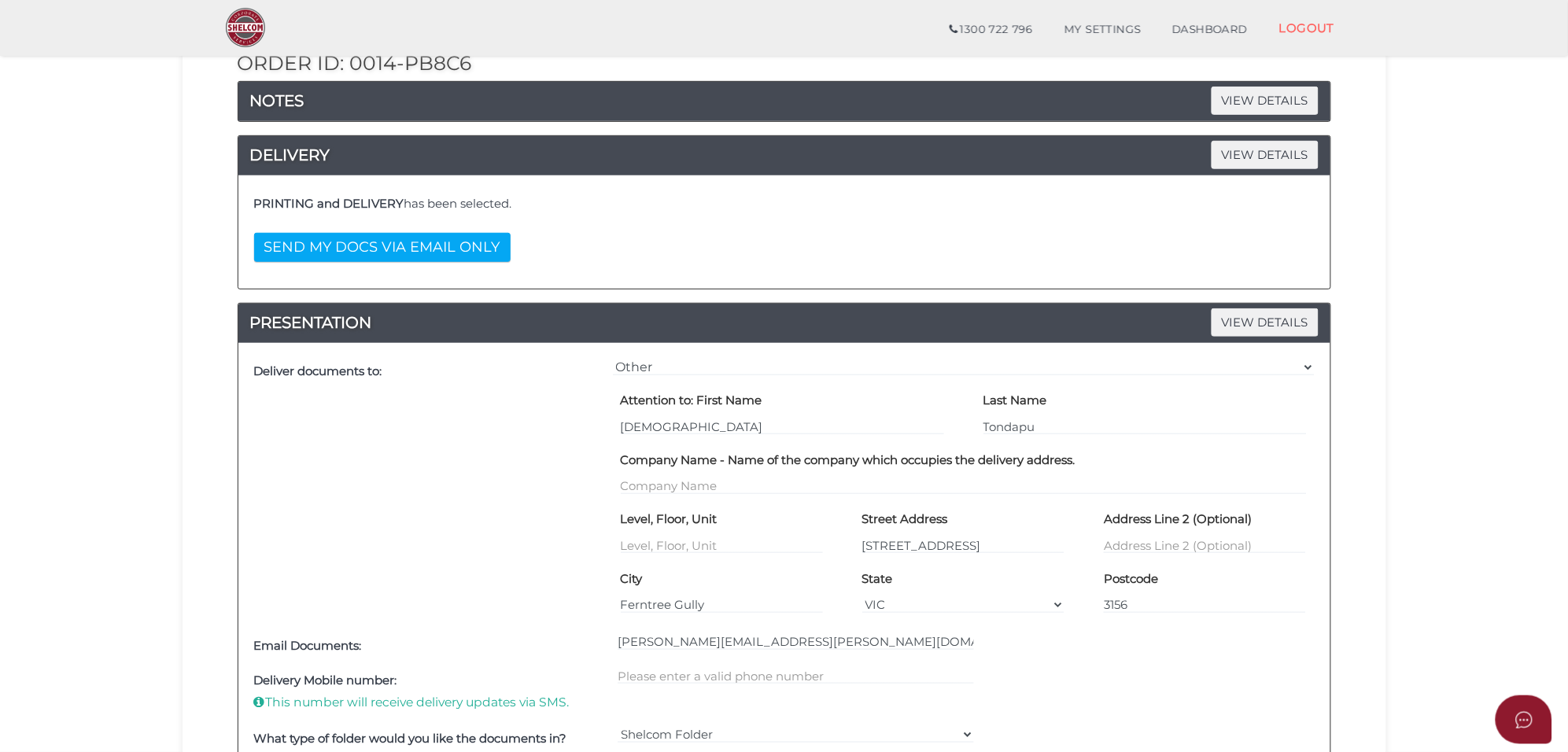
click at [1123, 659] on div "Email Documents: [PERSON_NAME][EMAIL_ADDRESS][PERSON_NAME][DOMAIN_NAME]" at bounding box center [784, 647] width 1068 height 34
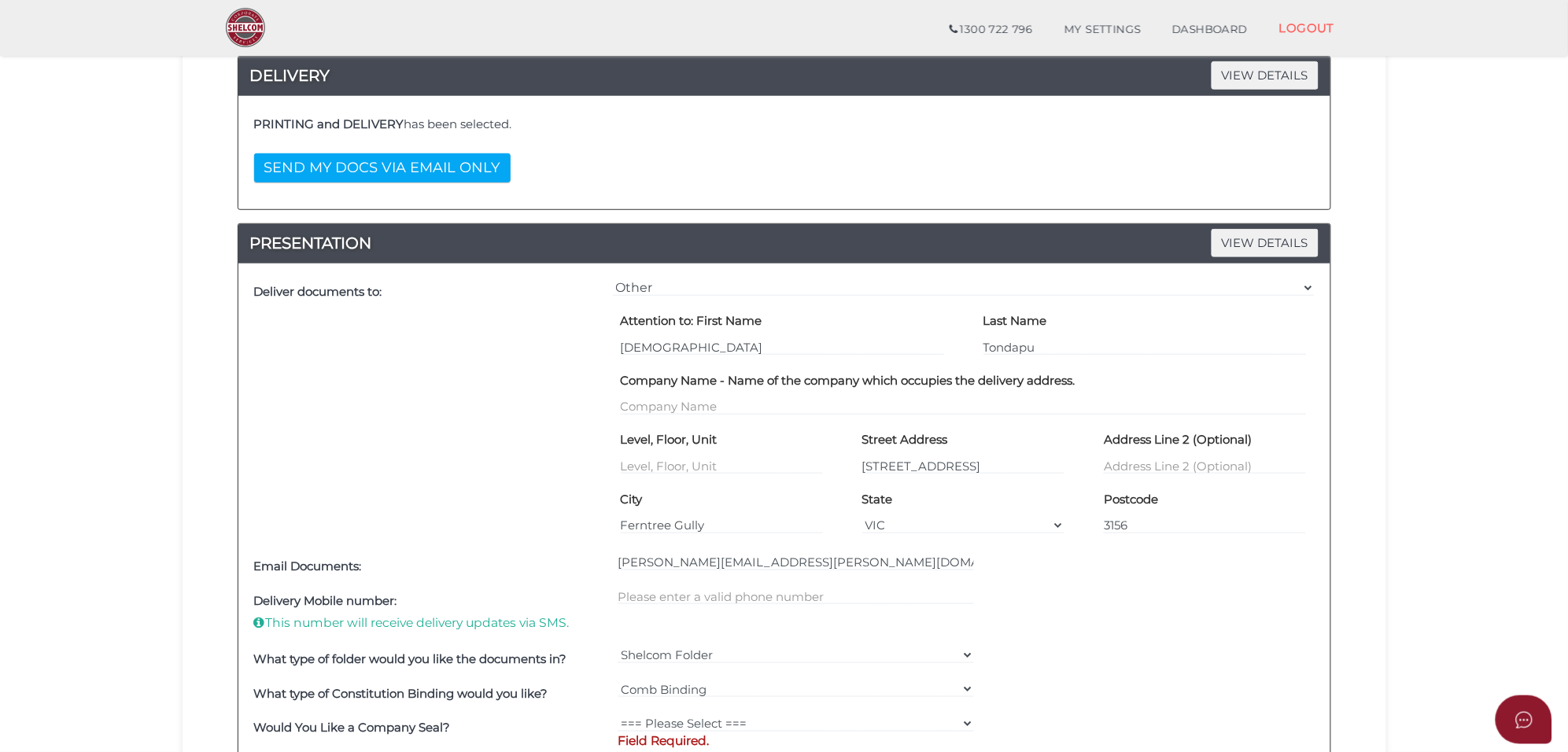
scroll to position [492, 0]
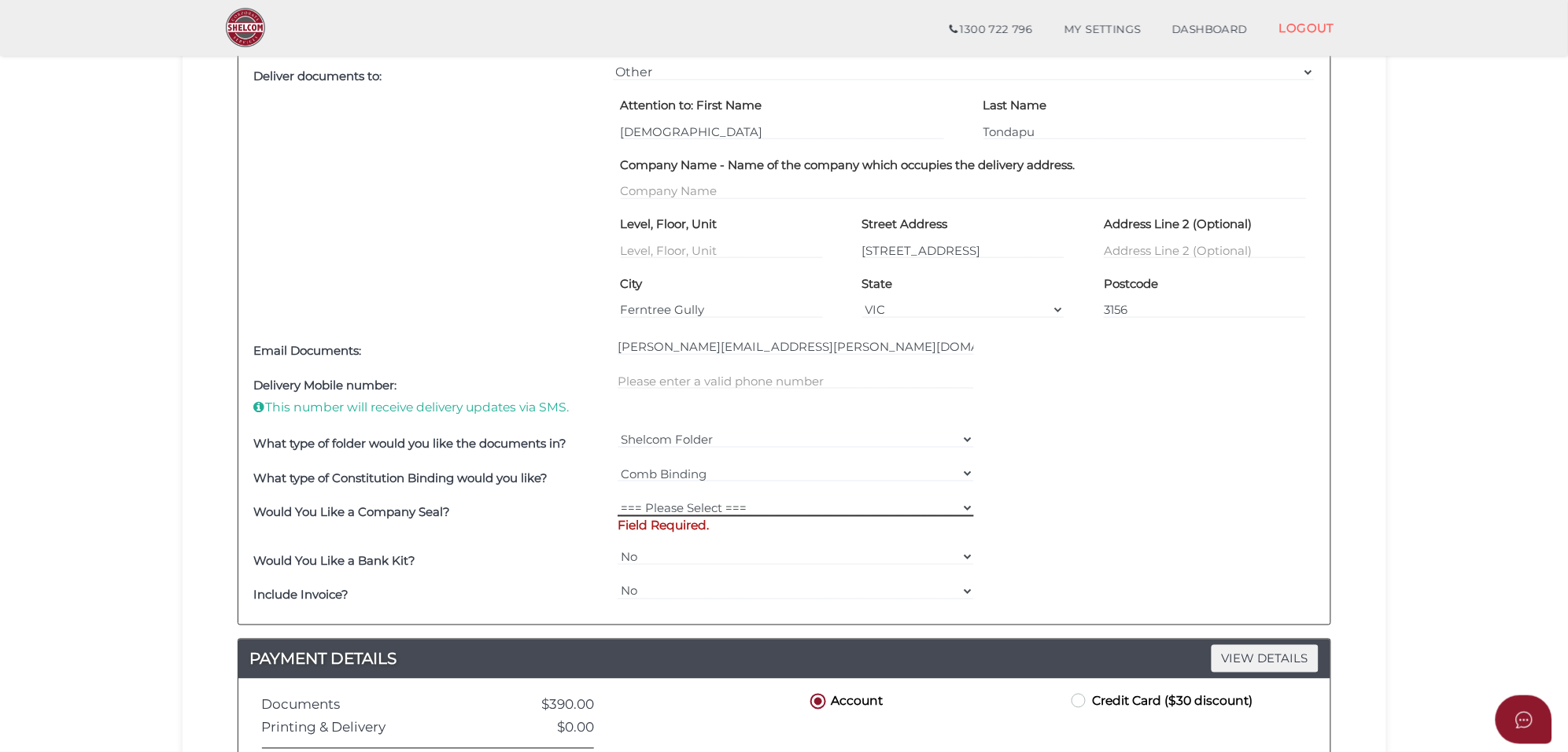
click at [698, 516] on select "=== Please Select === Fold Seal $50 No Seal" at bounding box center [795, 508] width 356 height 17
select select "0"
click at [617, 500] on select "=== Please Select === Fold Seal $50 No Seal" at bounding box center [795, 508] width 356 height 17
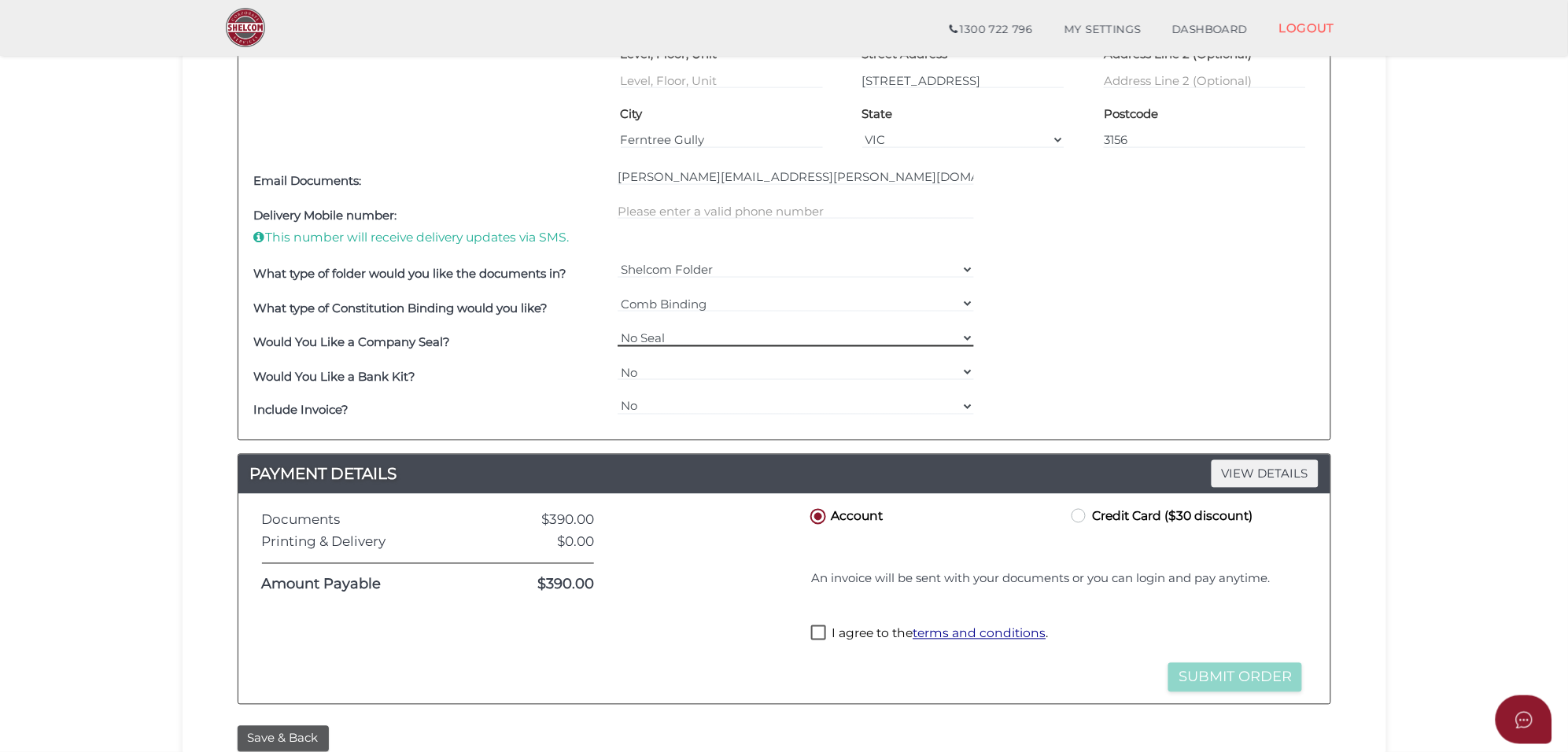
scroll to position [689, 0]
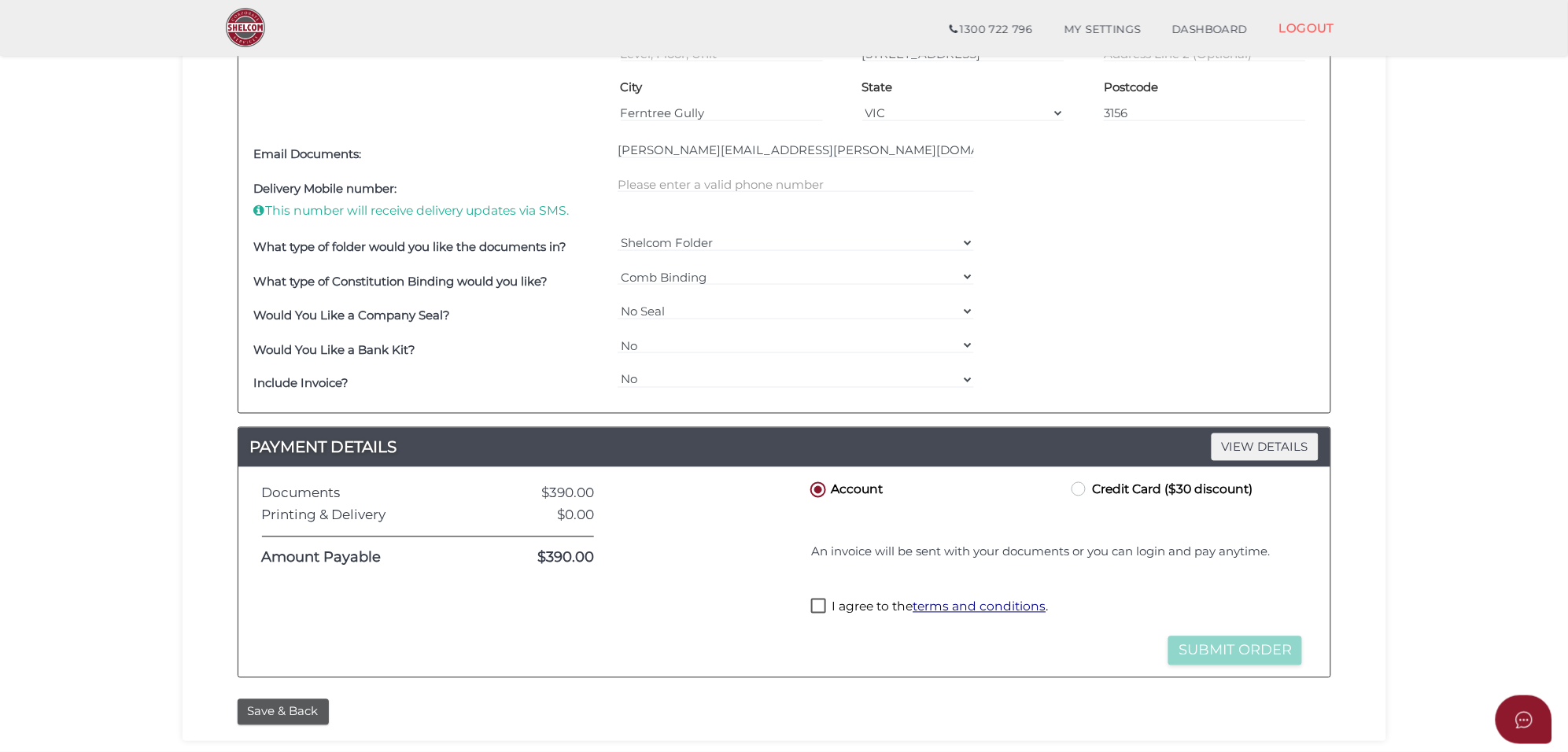
click at [1076, 497] on label "Credit Card ($30 discount)" at bounding box center [1160, 489] width 184 height 20
radio input "true"
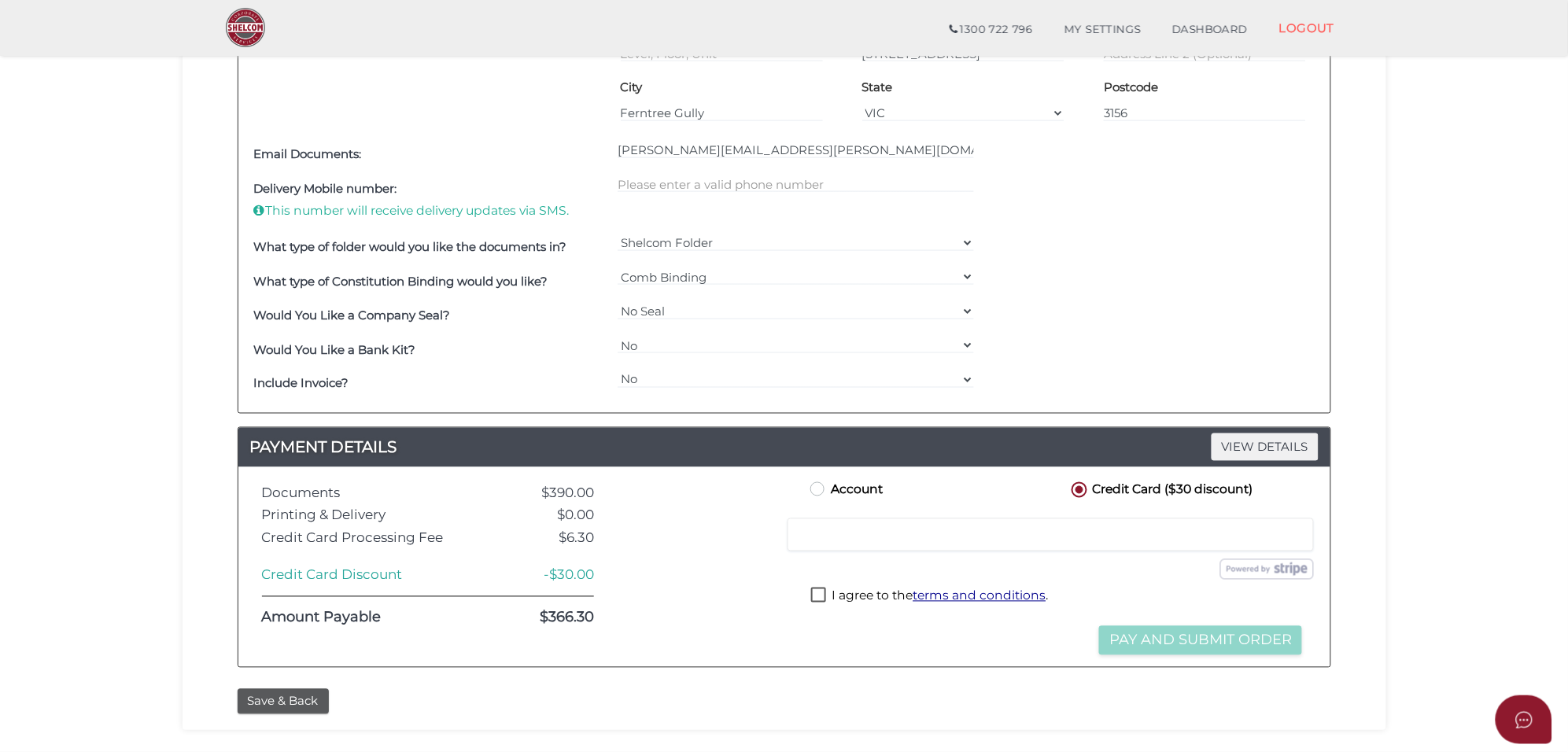
click at [815, 599] on label "I agree to the terms and conditions ." at bounding box center [929, 598] width 236 height 20
checkbox input "true"
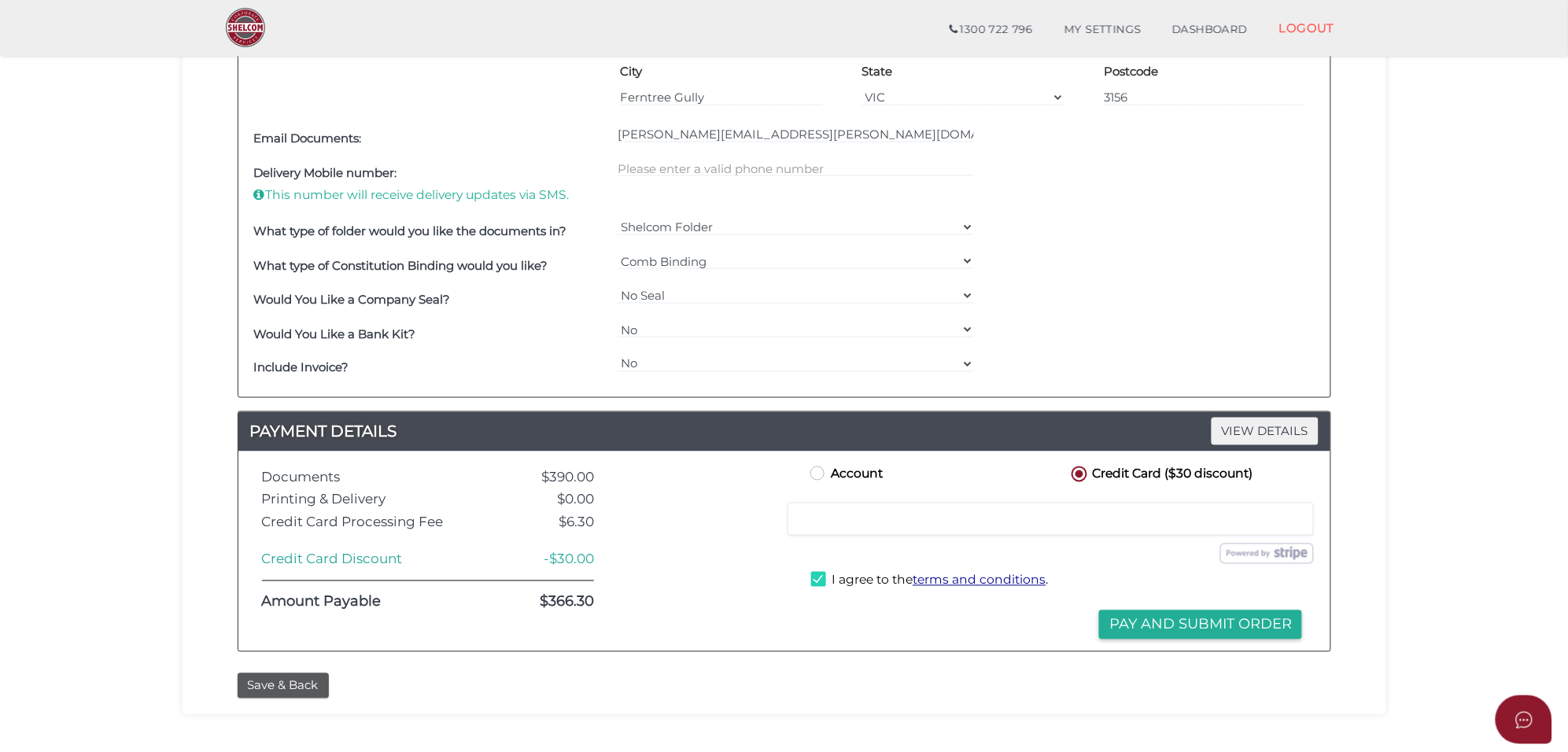
scroll to position [590, 0]
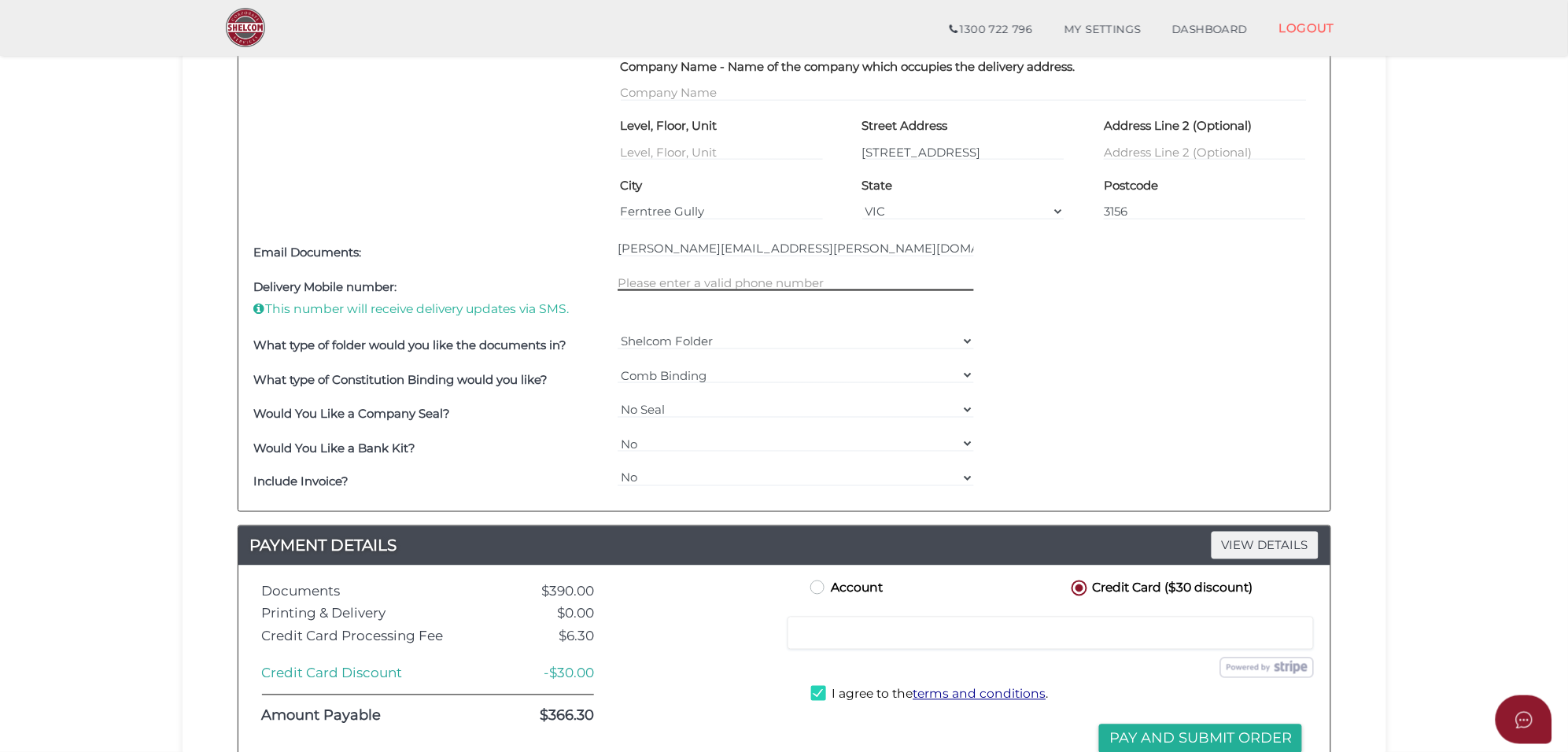
click at [662, 288] on input "text" at bounding box center [795, 282] width 356 height 17
drag, startPoint x: 683, startPoint y: 281, endPoint x: 545, endPoint y: 280, distance: 138.0
click at [545, 280] on div "Delivery Mobile number: This number will receive delivery updates via SMS. 0477…" at bounding box center [784, 299] width 1068 height 58
paste input "2923"
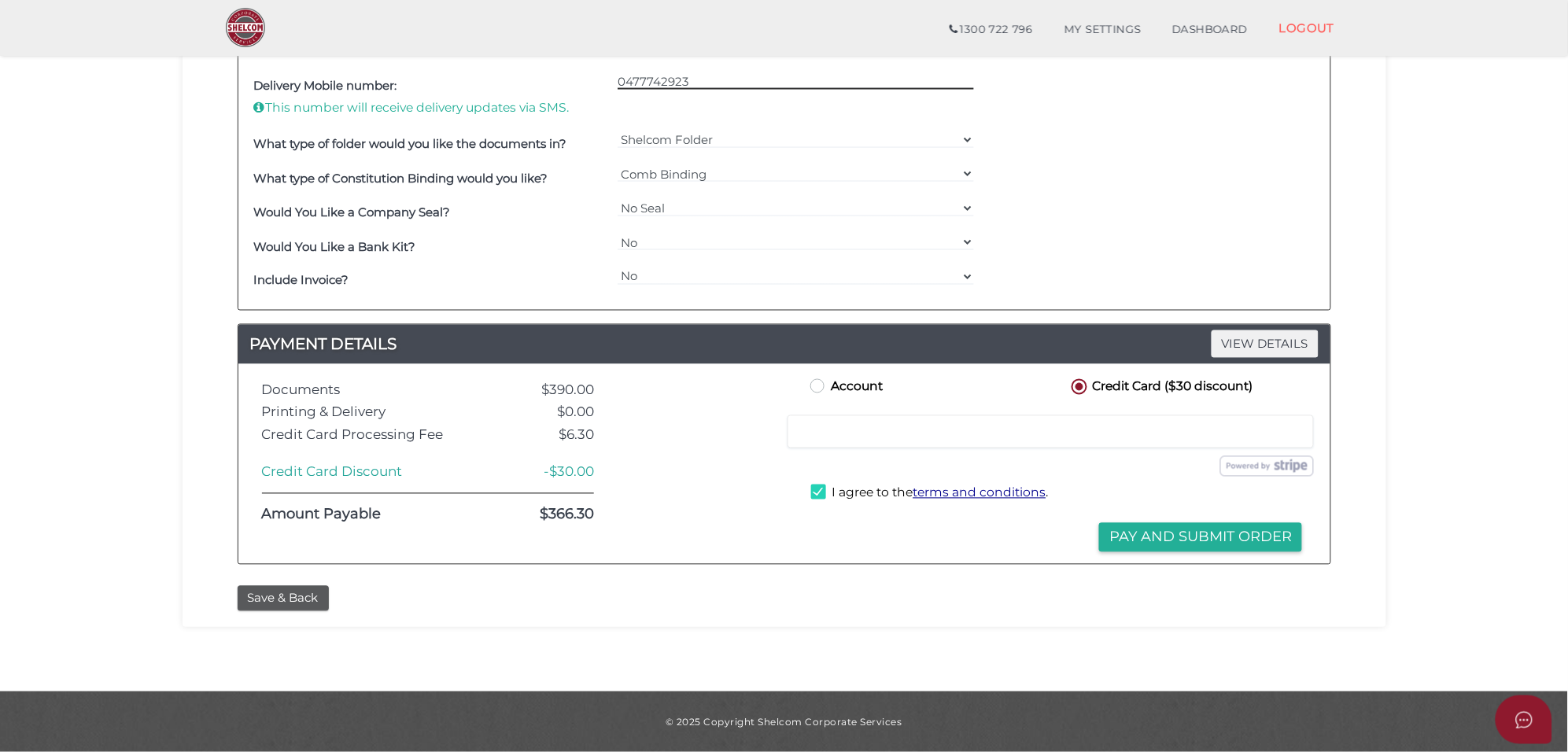
scroll to position [796, 0]
type input "0477742923"
drag, startPoint x: 1161, startPoint y: 532, endPoint x: 1170, endPoint y: 533, distance: 9.1
click at [1161, 532] on button "Pay and Submit Order" at bounding box center [1200, 537] width 203 height 29
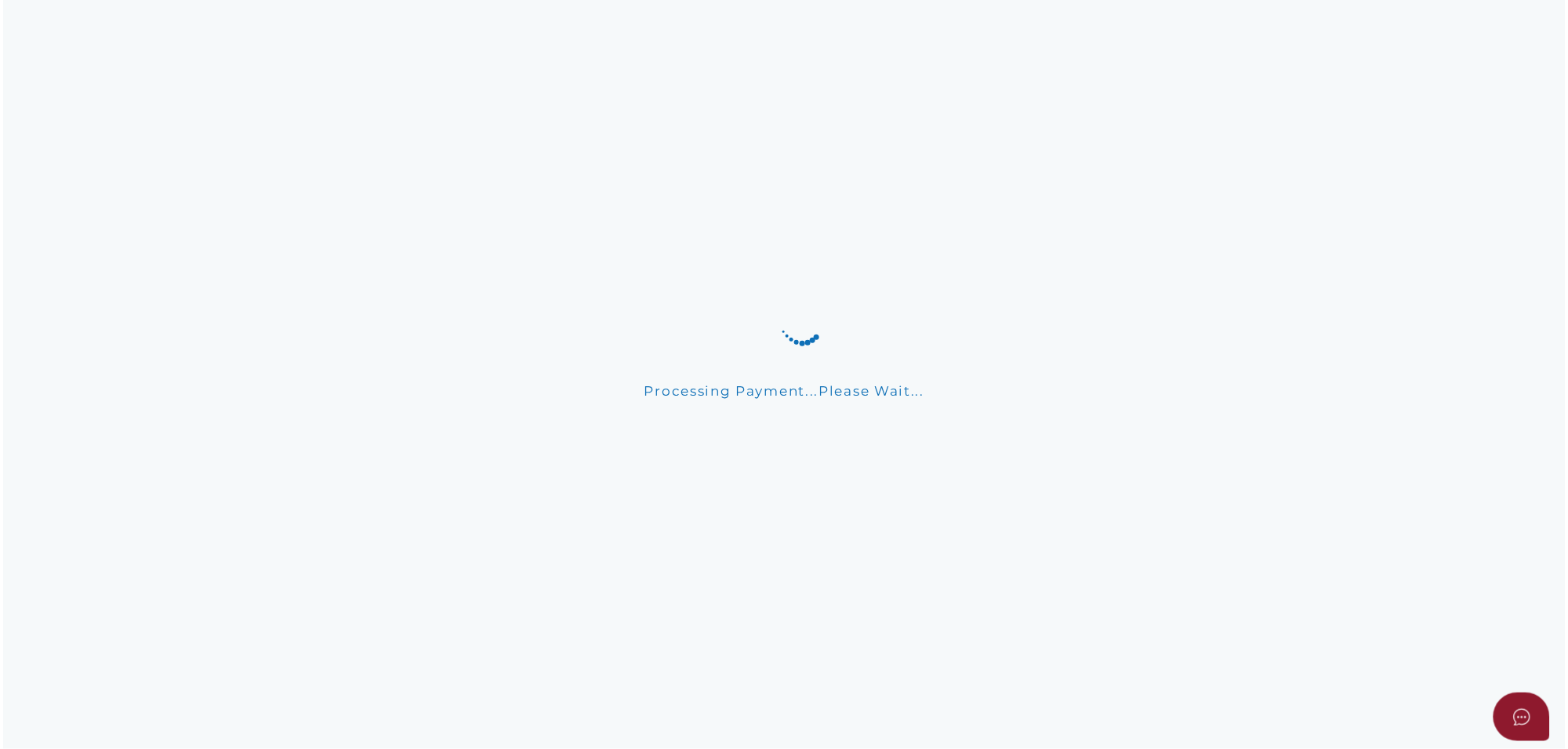
scroll to position [0, 0]
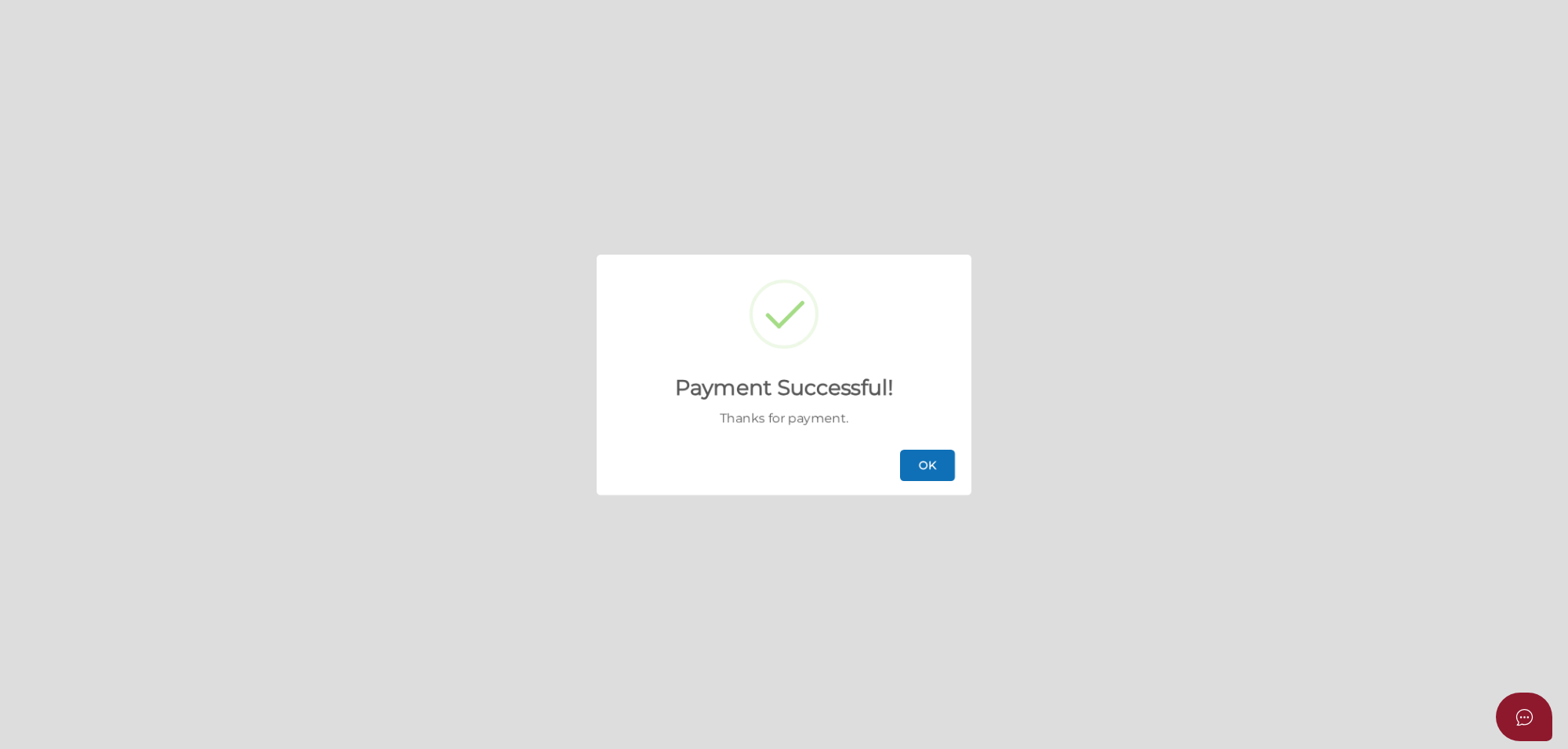
click at [933, 462] on button "OK" at bounding box center [927, 465] width 55 height 31
